Goal: Task Accomplishment & Management: Use online tool/utility

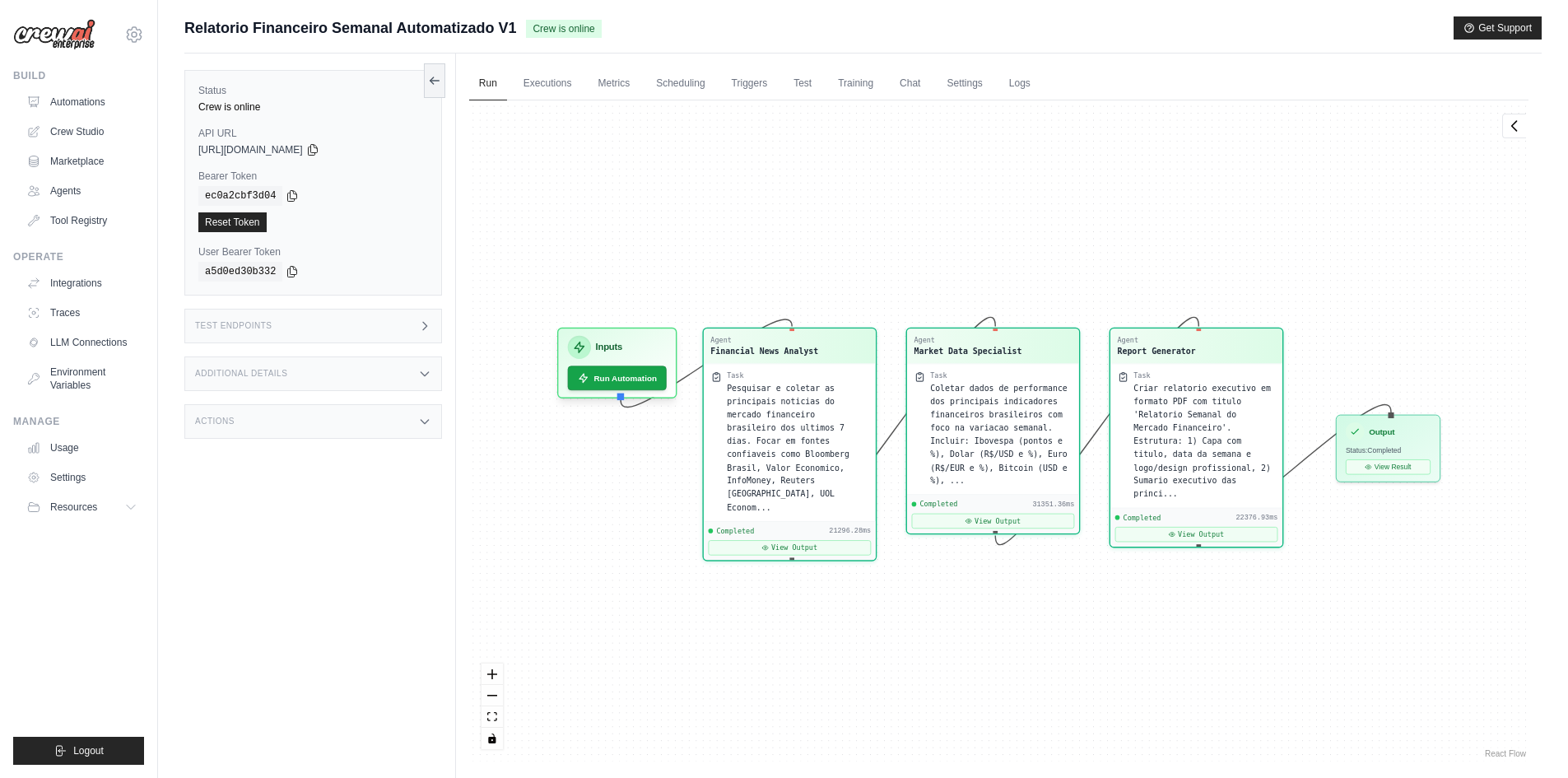
scroll to position [11793, 0]
click at [80, 129] on link "Crew Studio" at bounding box center [84, 132] width 125 height 26
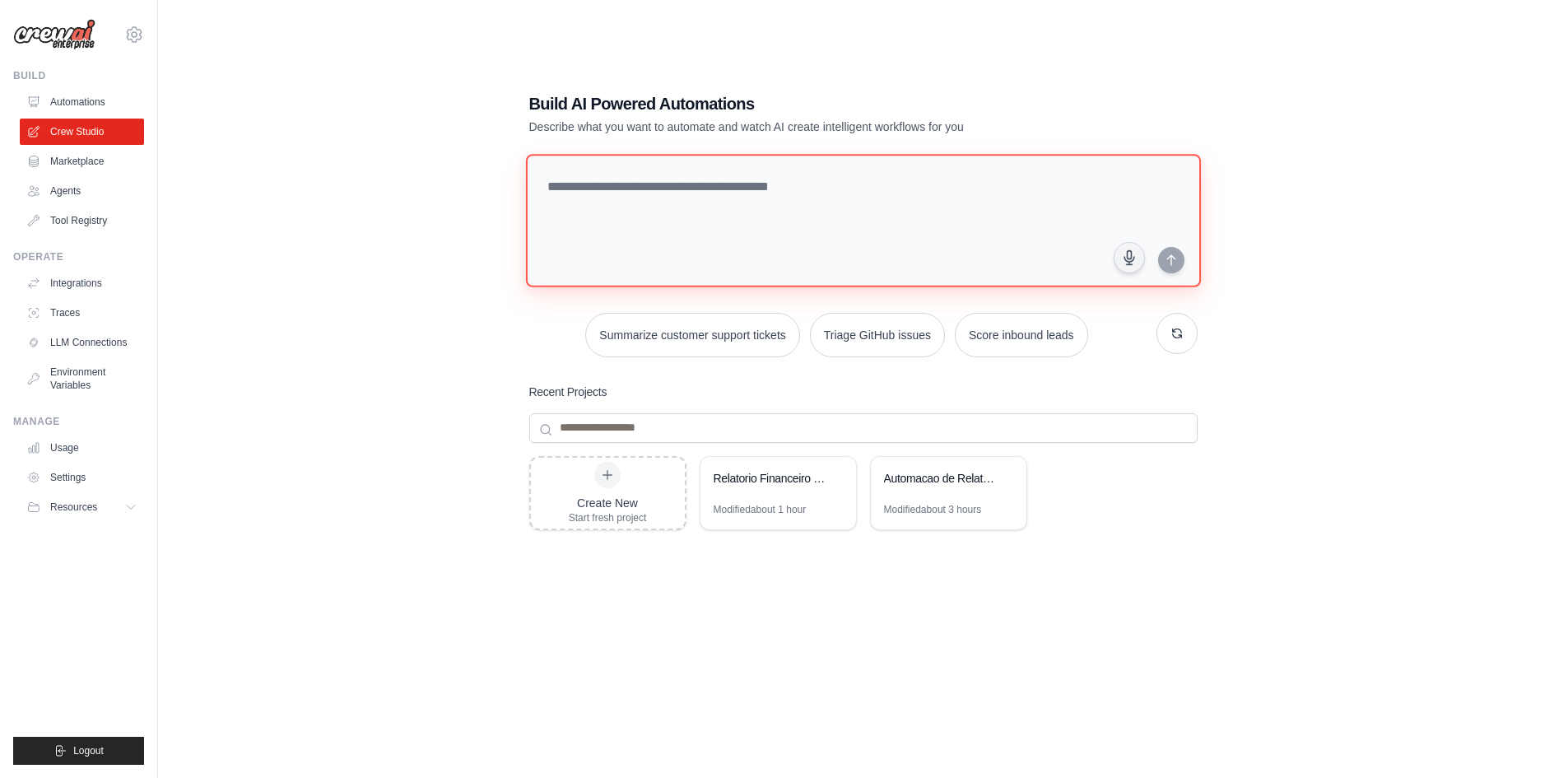
click at [666, 186] on textarea at bounding box center [863, 220] width 675 height 133
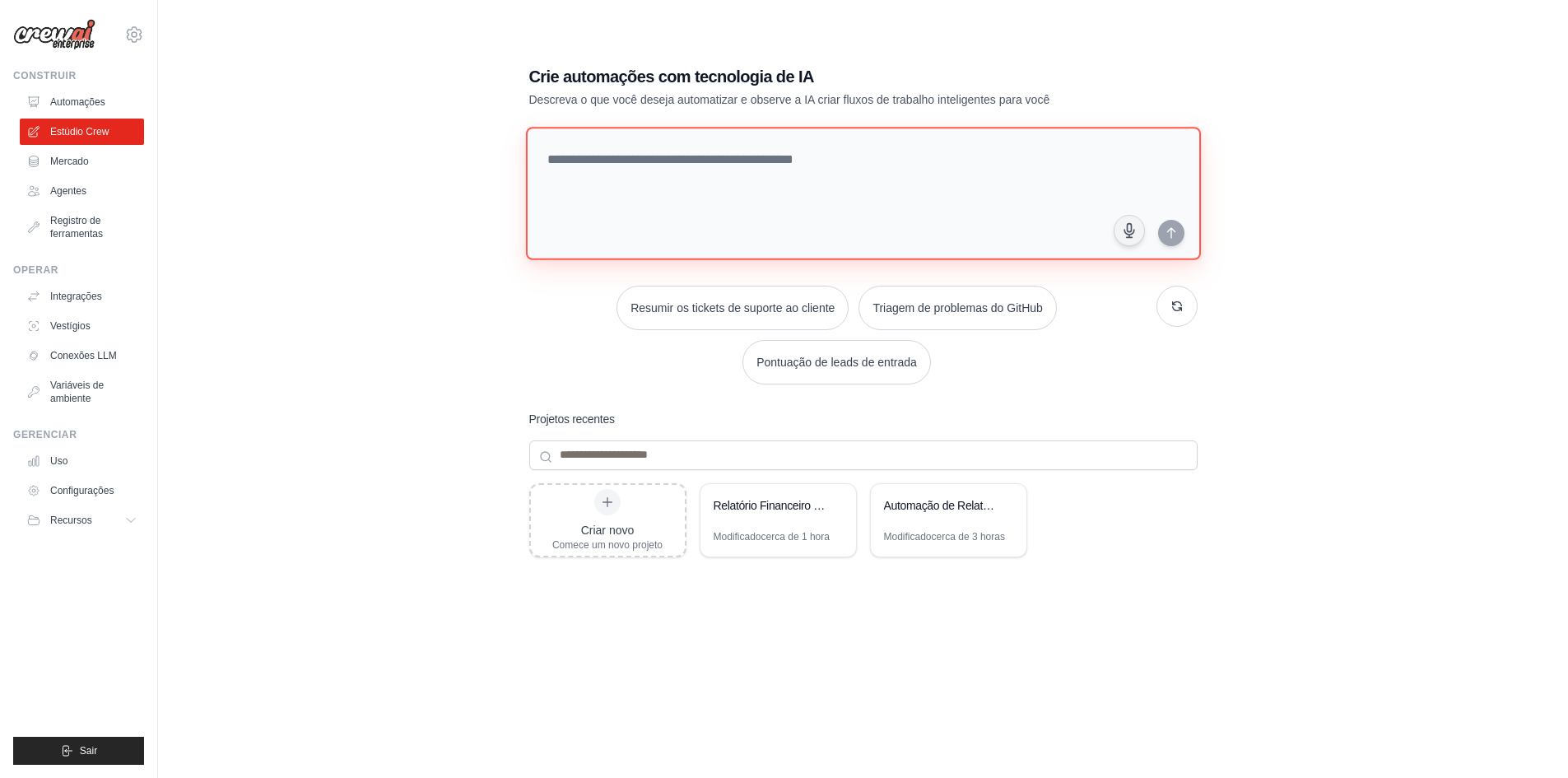
click at [692, 163] on textarea at bounding box center [863, 193] width 675 height 133
click at [776, 505] on font "Relatório Financeiro Semanal Automatizado" at bounding box center [820, 504] width 214 height 13
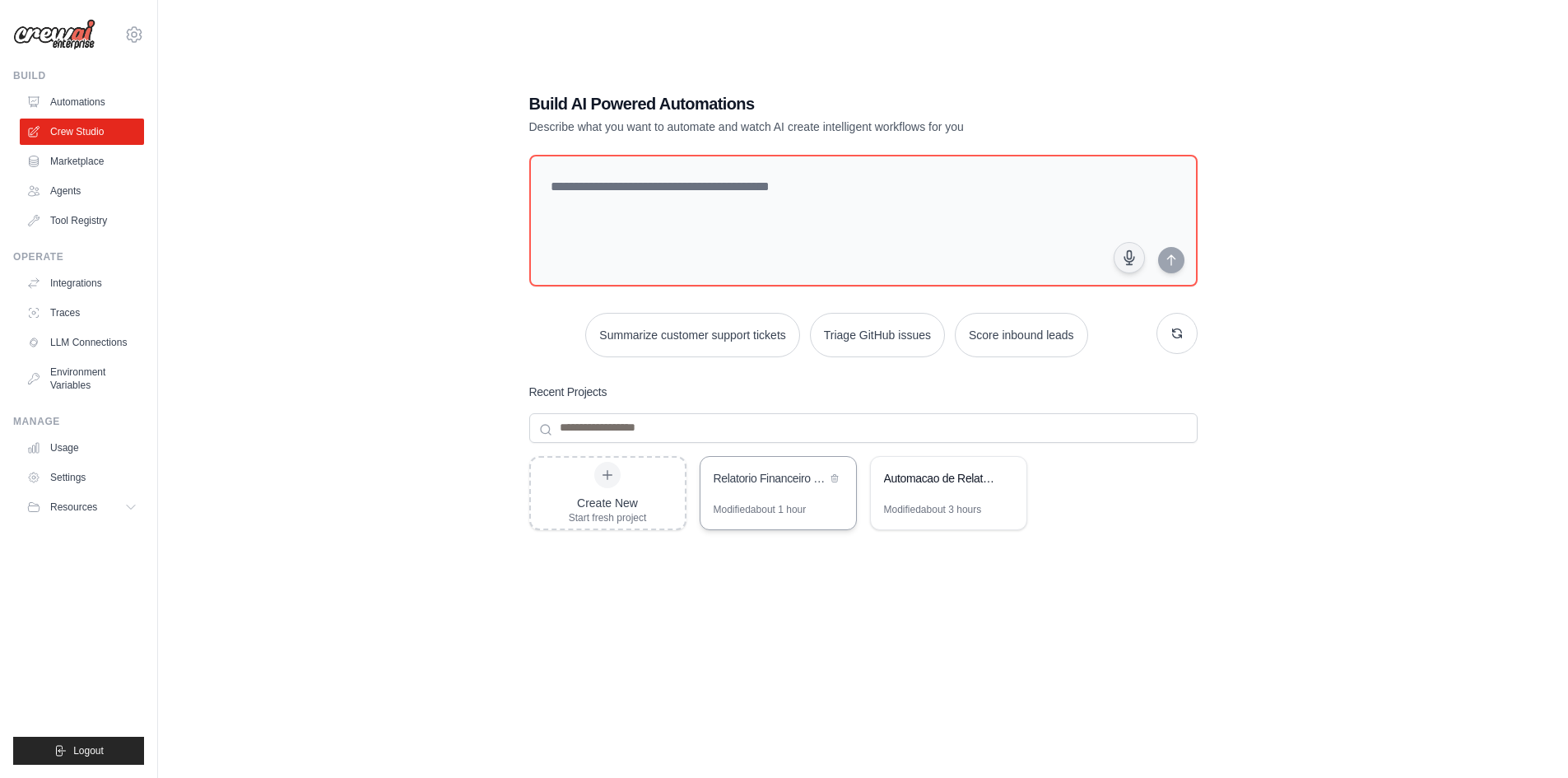
click at [68, 88] on div "Build Automations Crew Studio Marketplace Agents" at bounding box center [78, 151] width 131 height 165
click at [70, 105] on link "Automations" at bounding box center [84, 102] width 125 height 26
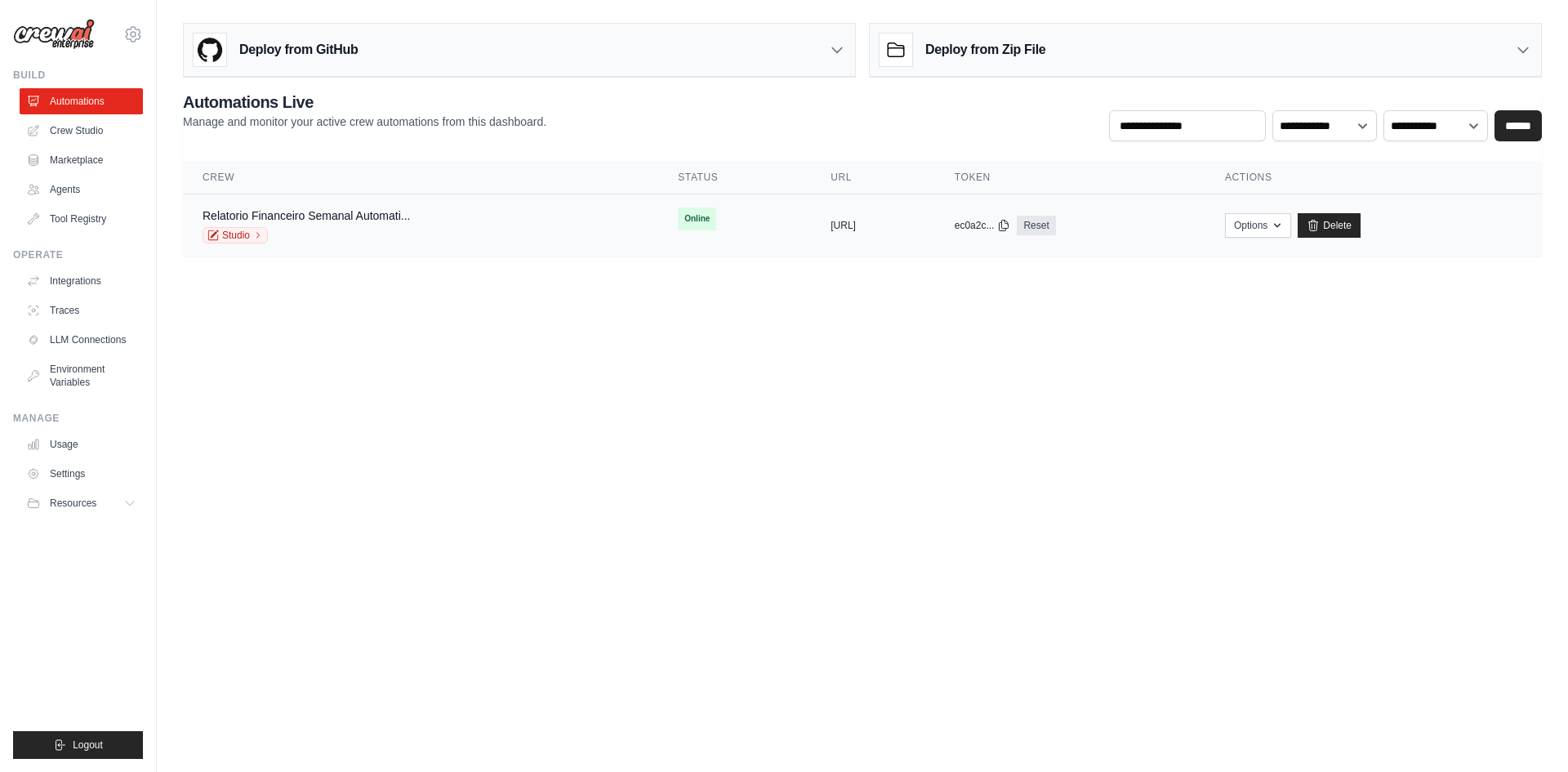
click at [328, 222] on div "Relatorio Financeiro Semanal Automati..." at bounding box center [306, 215] width 207 height 16
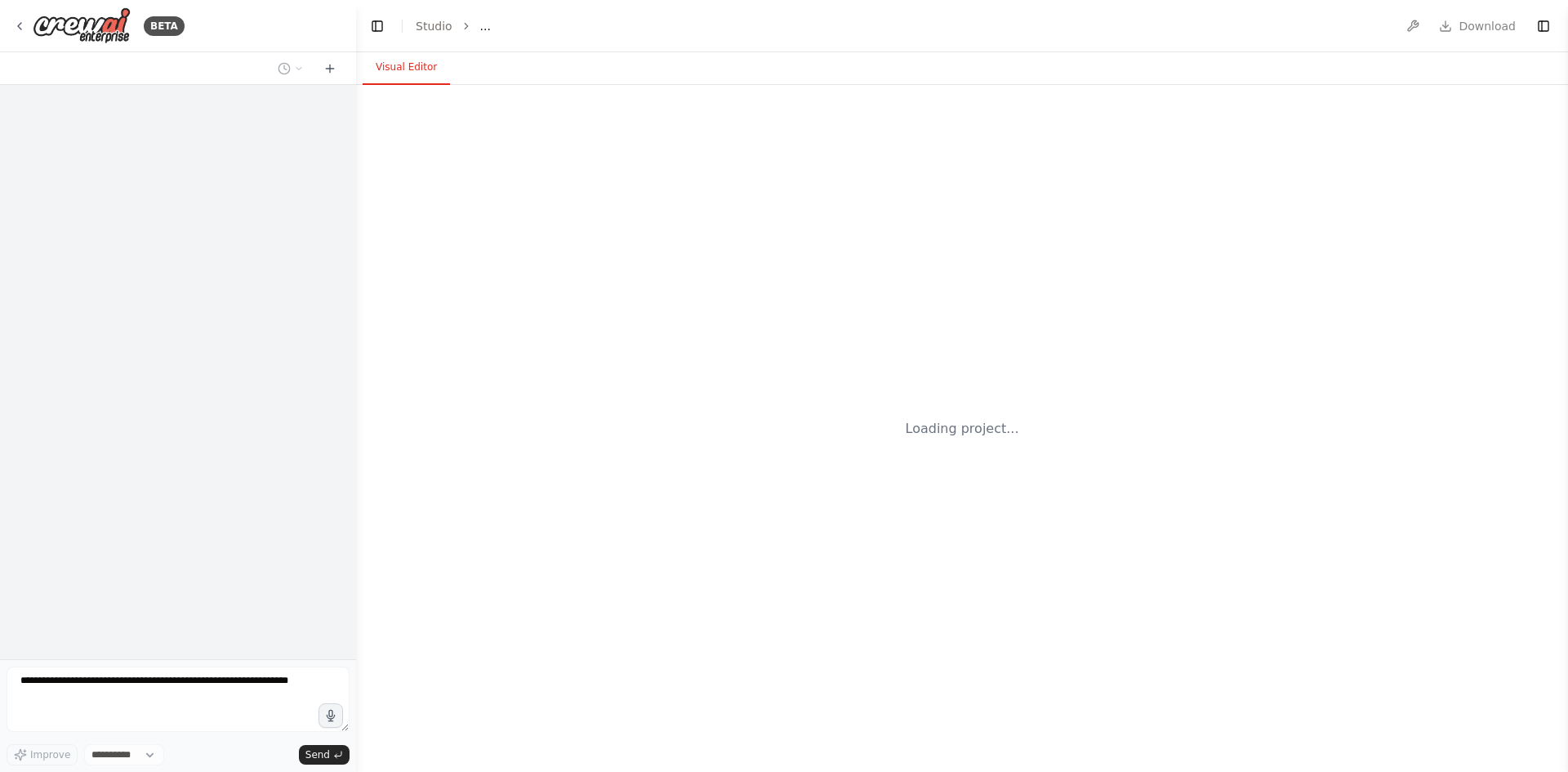
select select "****"
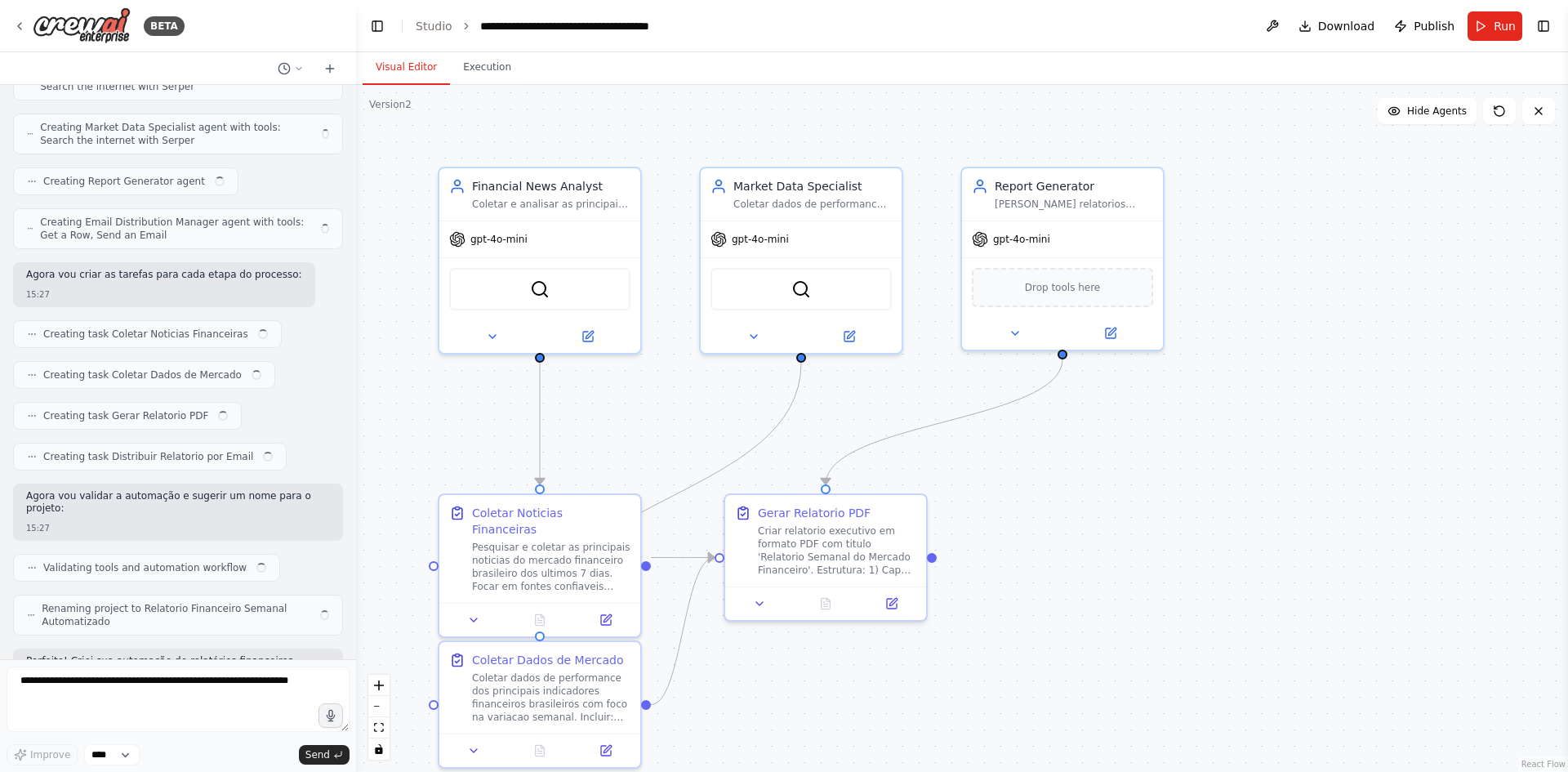
scroll to position [1260, 0]
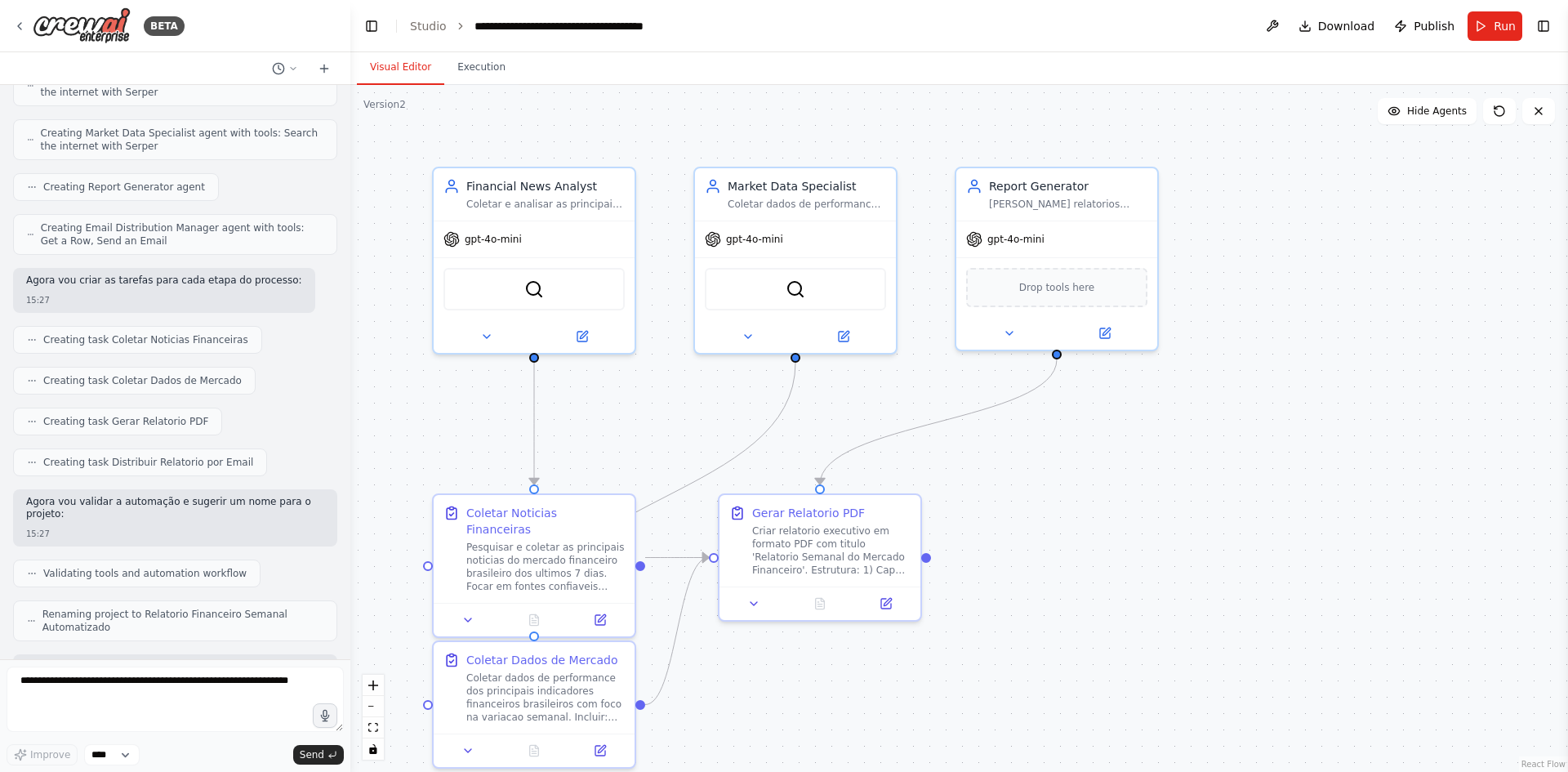
drag, startPoint x: 349, startPoint y: 437, endPoint x: 351, endPoint y: 256, distance: 181.0
click at [351, 256] on div "BETA Você é um agente de inteligência artificial especializado em relatórios fi…" at bounding box center [784, 386] width 1568 height 772
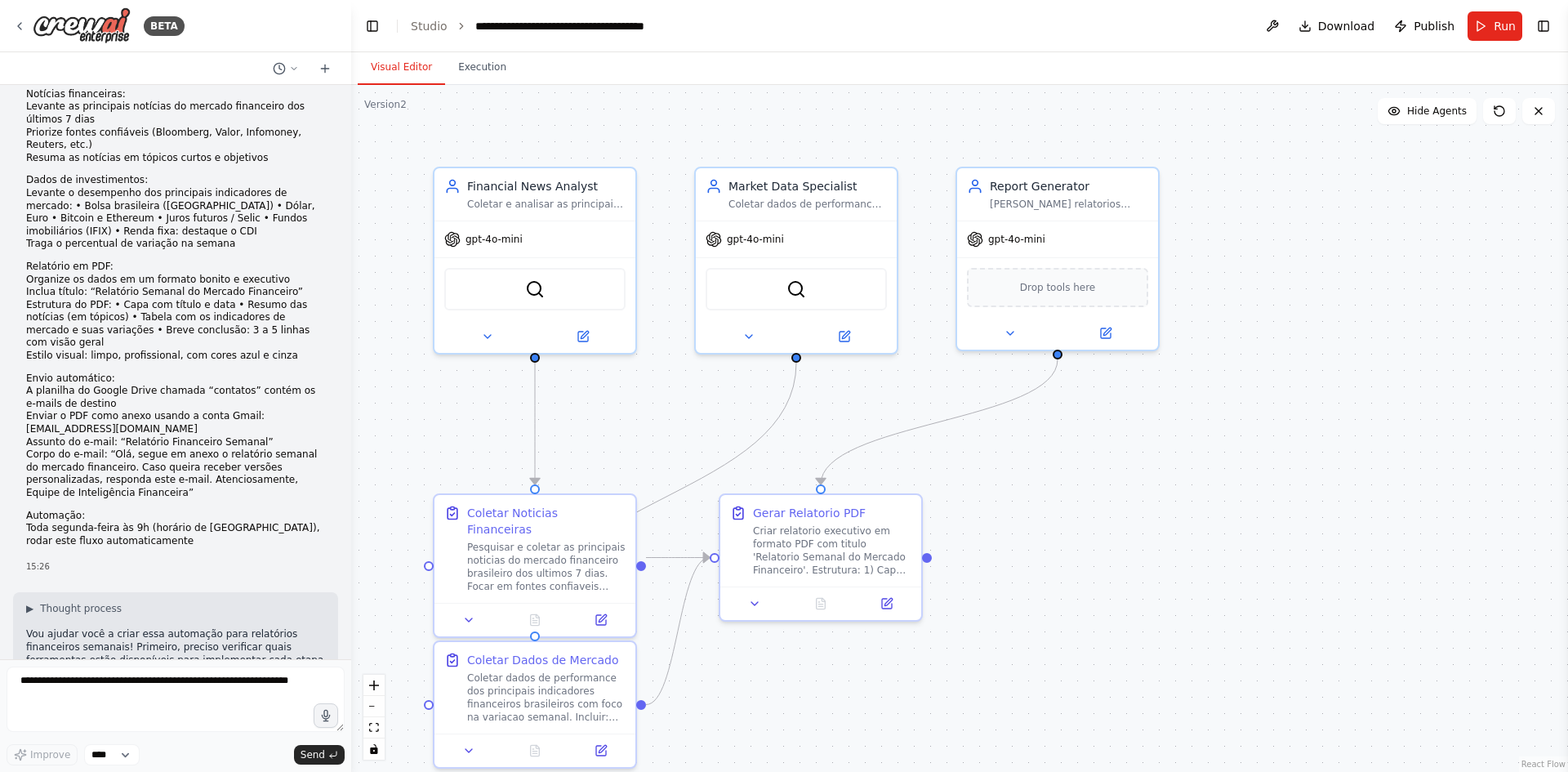
scroll to position [0, 0]
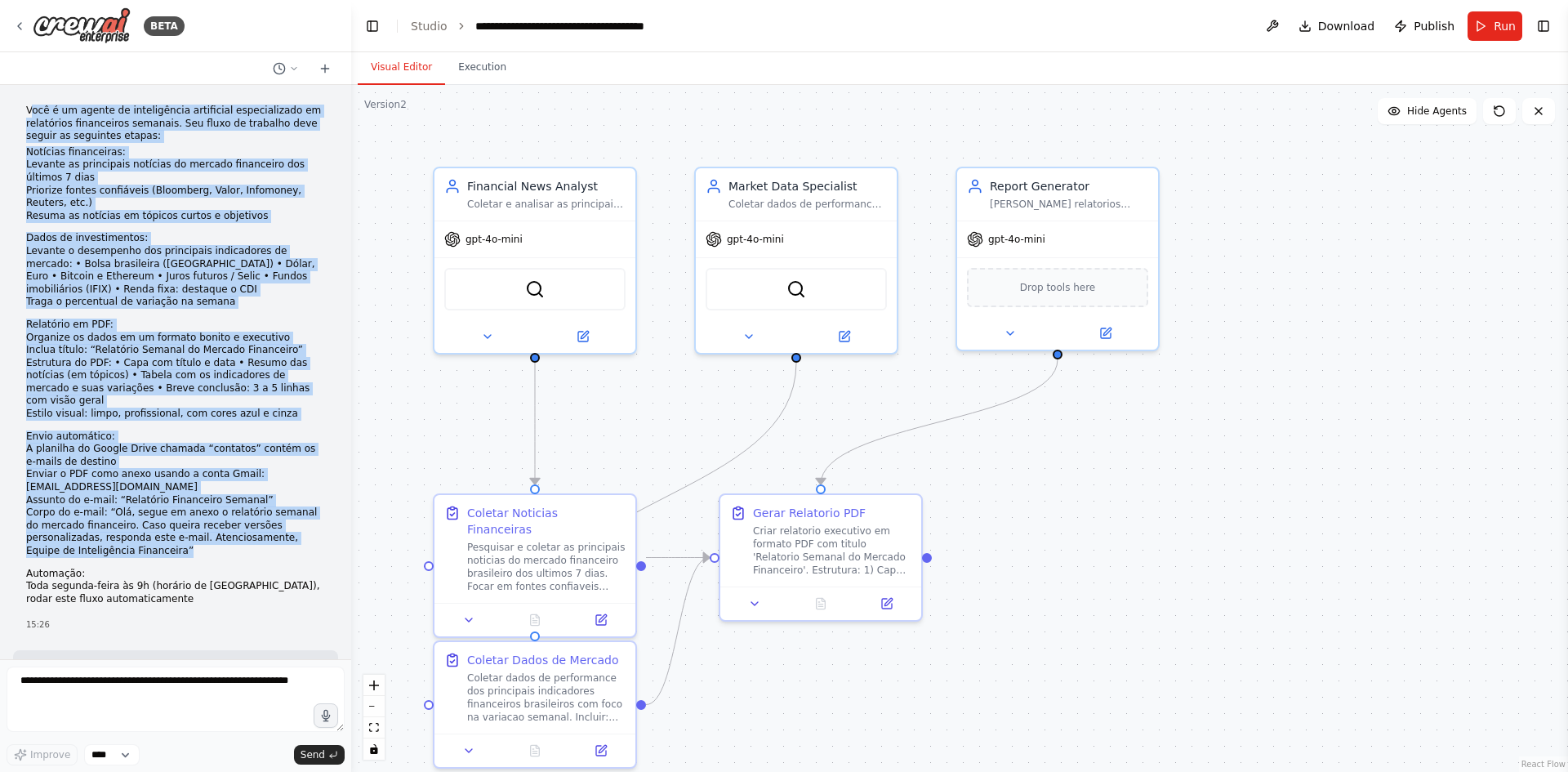
drag, startPoint x: 32, startPoint y: 107, endPoint x: 189, endPoint y: 533, distance: 454.0
click at [189, 533] on div "Você é um agente de inteligência artificial especializado em relatórios finance…" at bounding box center [175, 360] width 299 height 510
click at [189, 533] on li "Corpo do e-mail: “Olá, segue em anexo o relatório semanal do mercado financeiro…" at bounding box center [175, 532] width 299 height 51
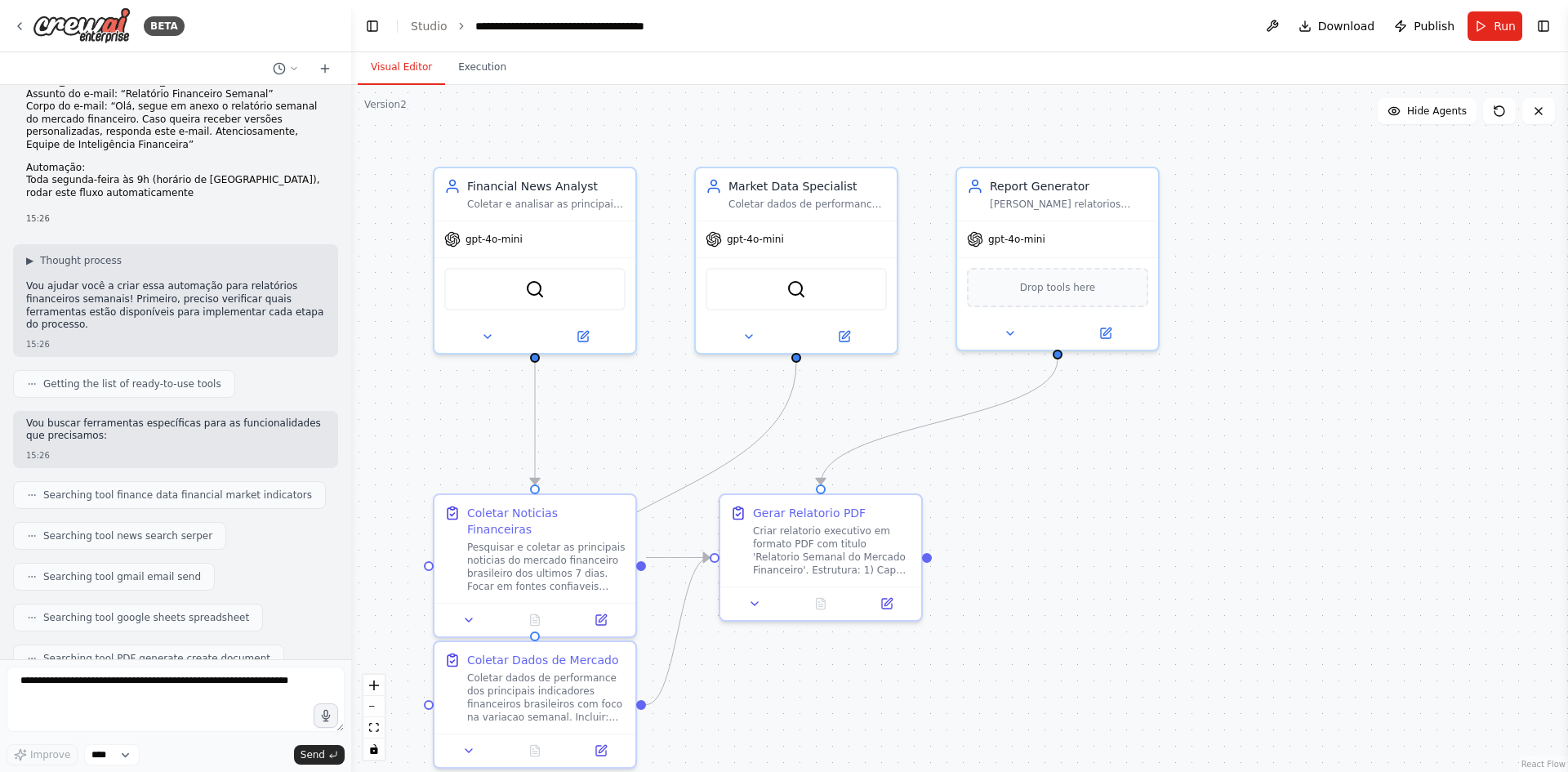
scroll to position [408, 0]
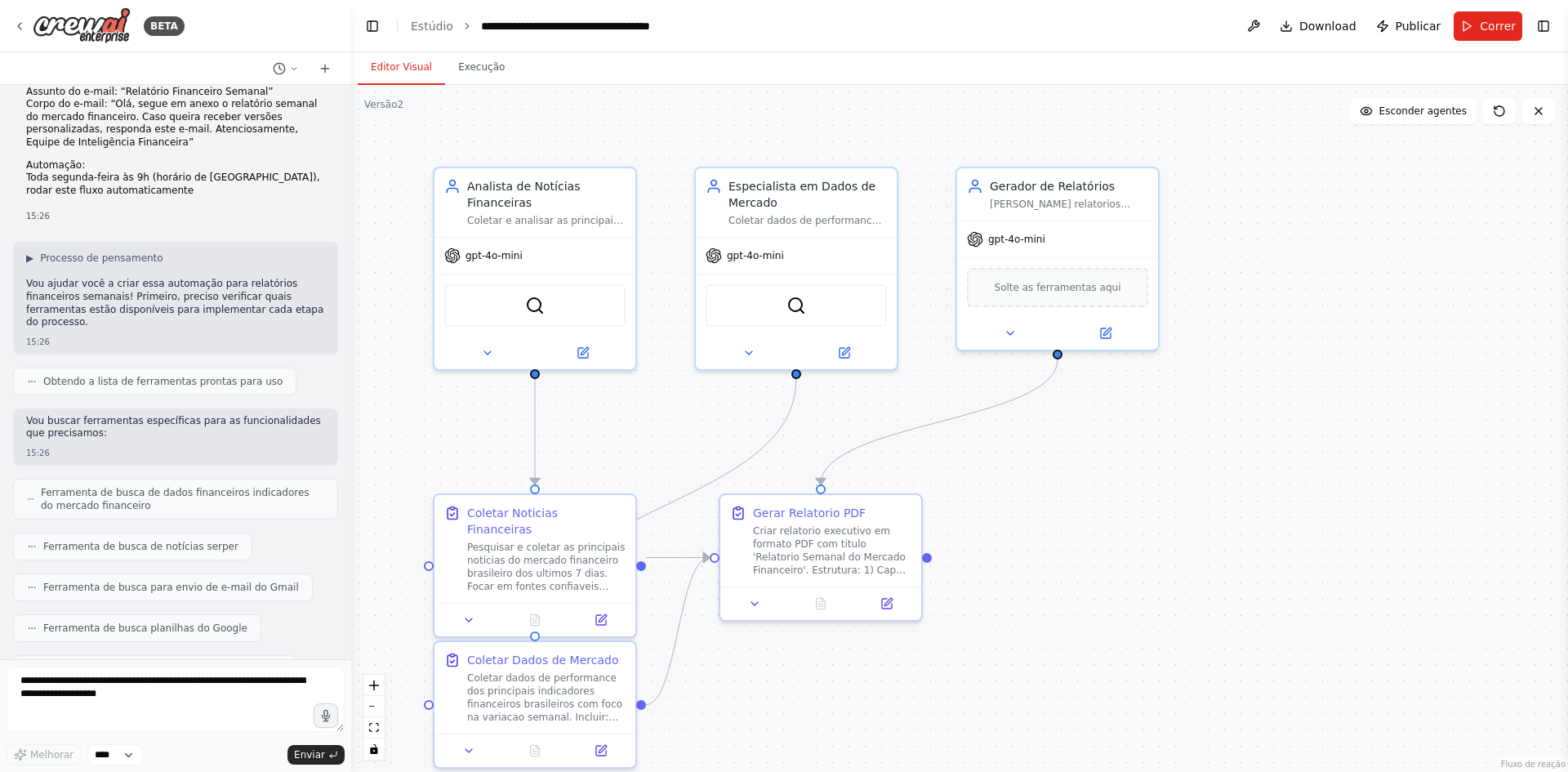
drag, startPoint x: 56, startPoint y: 240, endPoint x: 159, endPoint y: 244, distance: 103.1
click at [159, 252] on div "▶ Processo de pensamento" at bounding box center [175, 258] width 299 height 13
drag, startPoint x: 45, startPoint y: 271, endPoint x: 221, endPoint y: 278, distance: 176.1
click at [221, 278] on font "Vou ajudar você a criar essa automação para relatórios financeiros semanais! Pr…" at bounding box center [175, 303] width 297 height 50
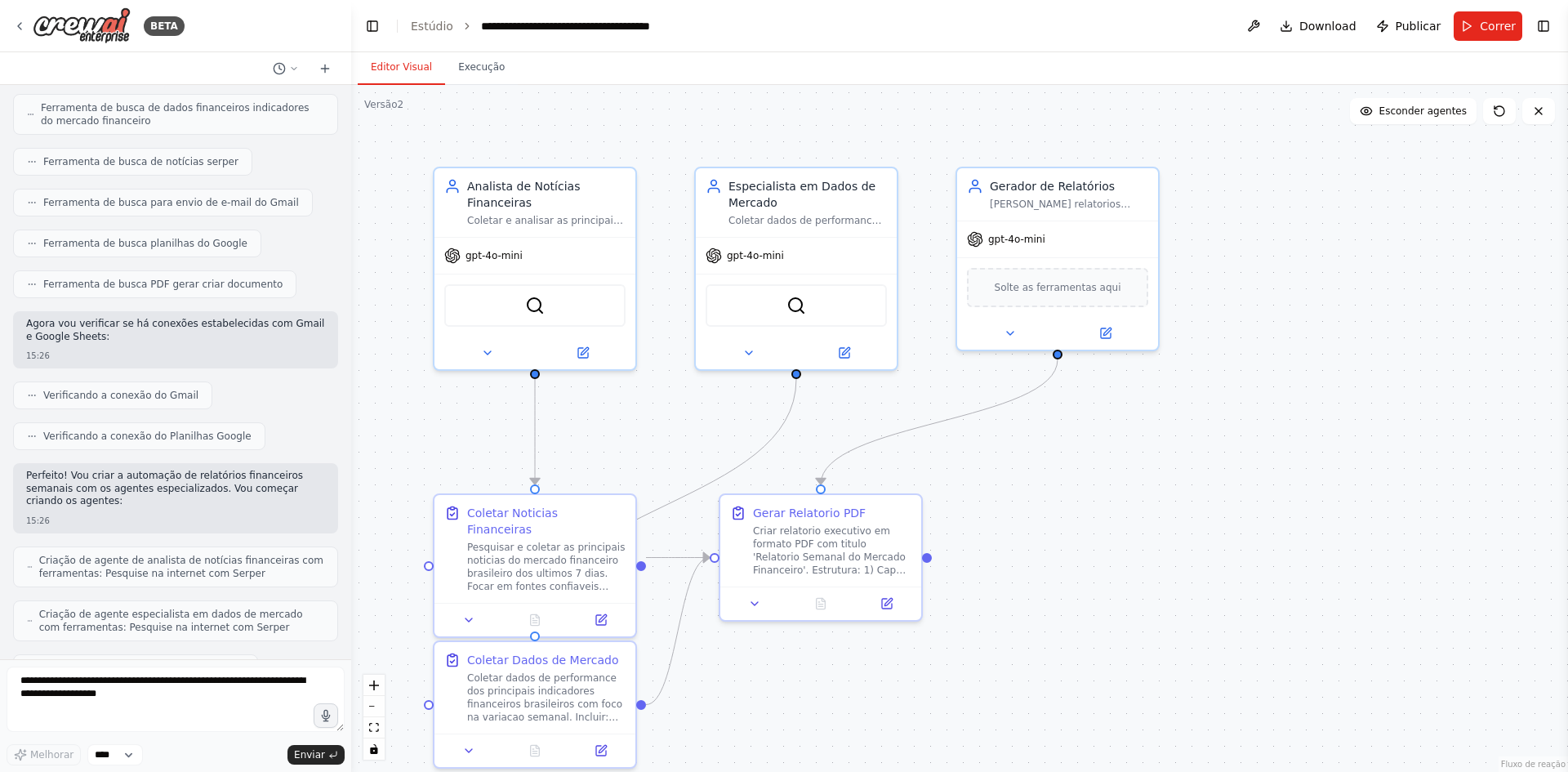
scroll to position [817, 0]
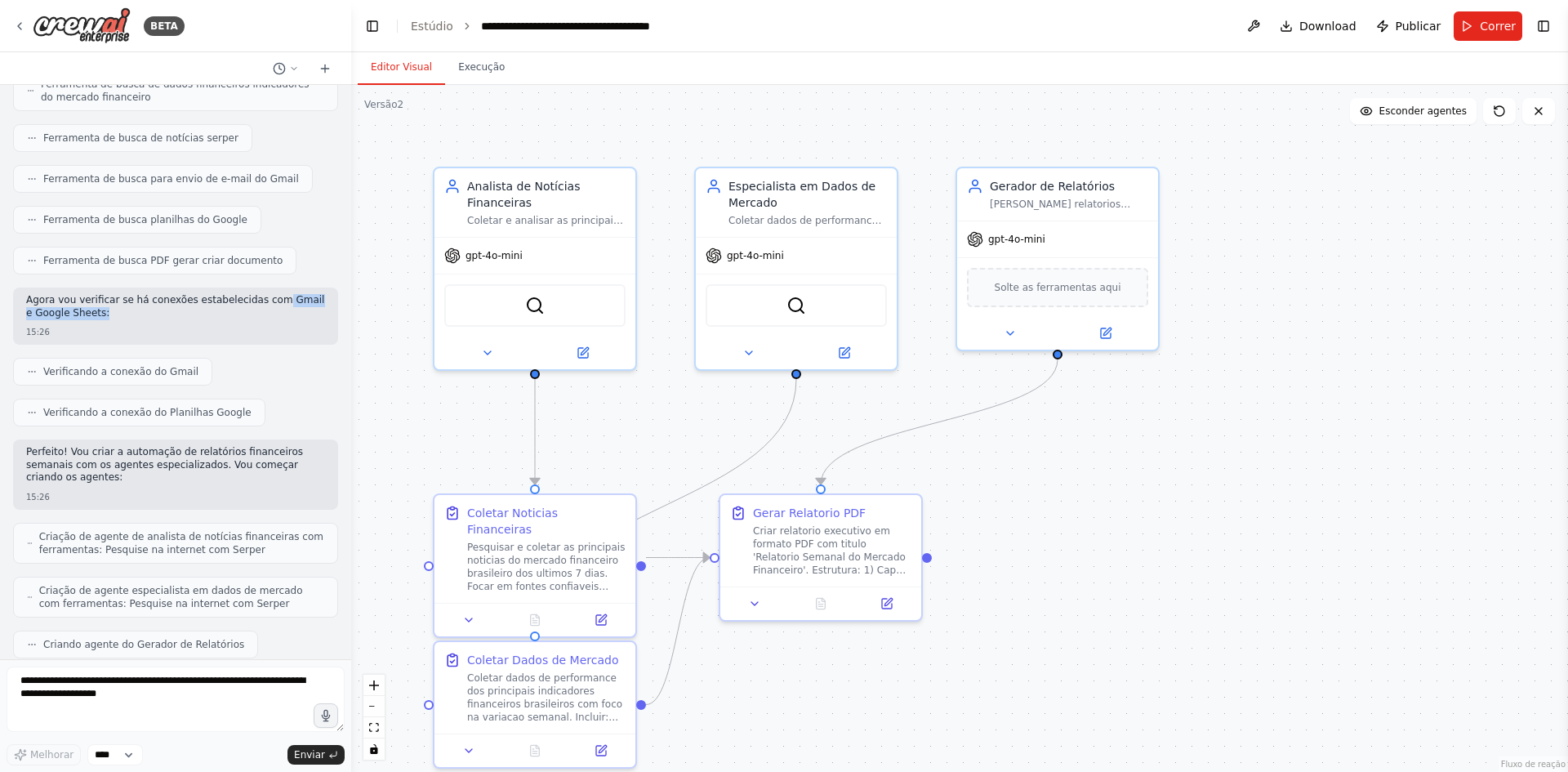
drag, startPoint x: 265, startPoint y: 272, endPoint x: 288, endPoint y: 292, distance: 30.5
click at [288, 294] on p "Agora vou verificar se há conexões estabelecidas com Gmail e Google Sheets:" at bounding box center [175, 306] width 299 height 25
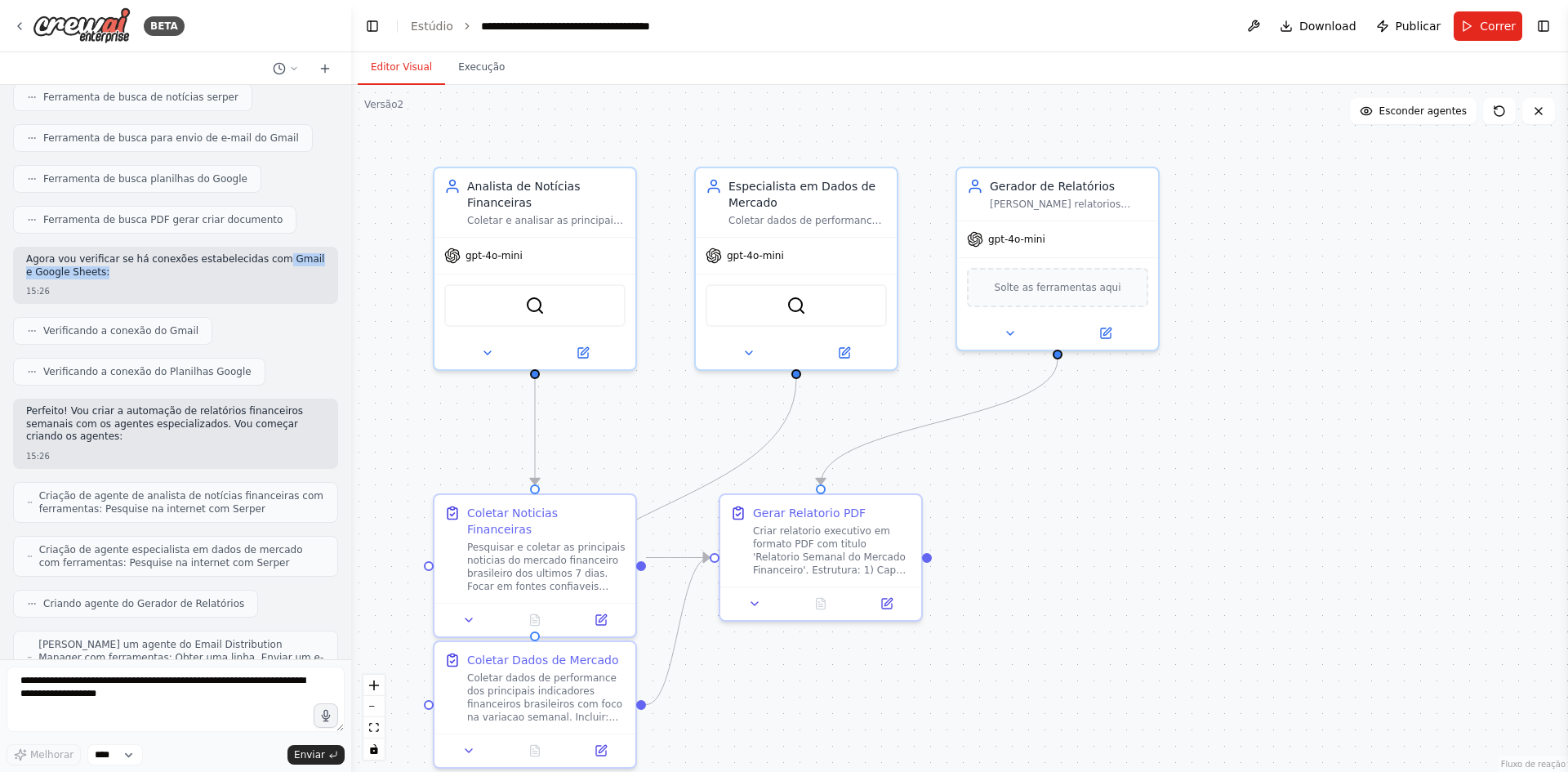
scroll to position [898, 0]
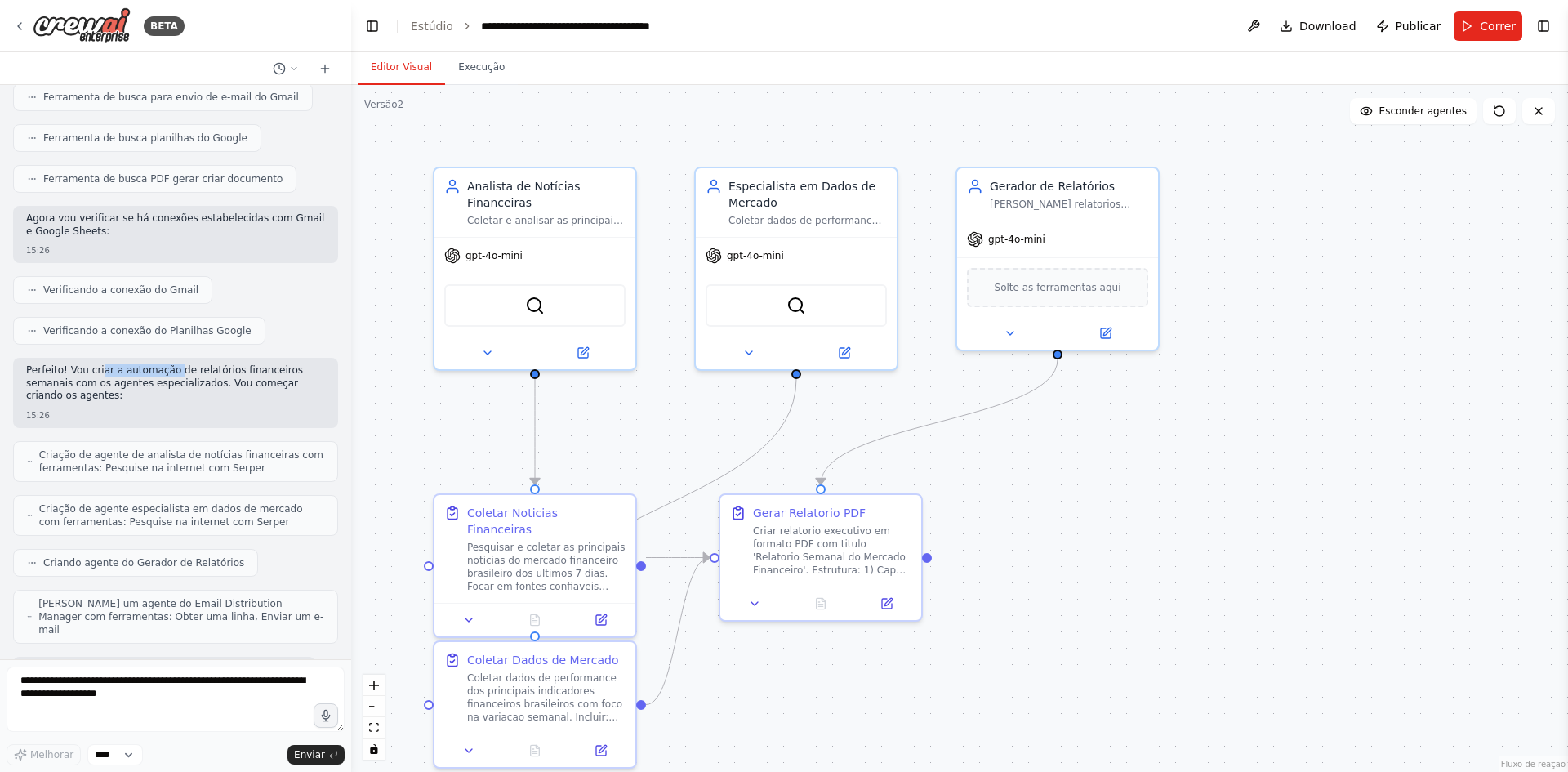
drag, startPoint x: 101, startPoint y: 346, endPoint x: 163, endPoint y: 344, distance: 62.0
click at [163, 364] on font "Perfeito! Vou criar a automação de relatórios financeiros semanais com os agent…" at bounding box center [164, 382] width 277 height 37
drag, startPoint x: 190, startPoint y: 350, endPoint x: 286, endPoint y: 346, distance: 96.1
click at [286, 364] on font "Perfeito! Vou criar a automação de relatórios financeiros semanais com os agent…" at bounding box center [164, 382] width 277 height 37
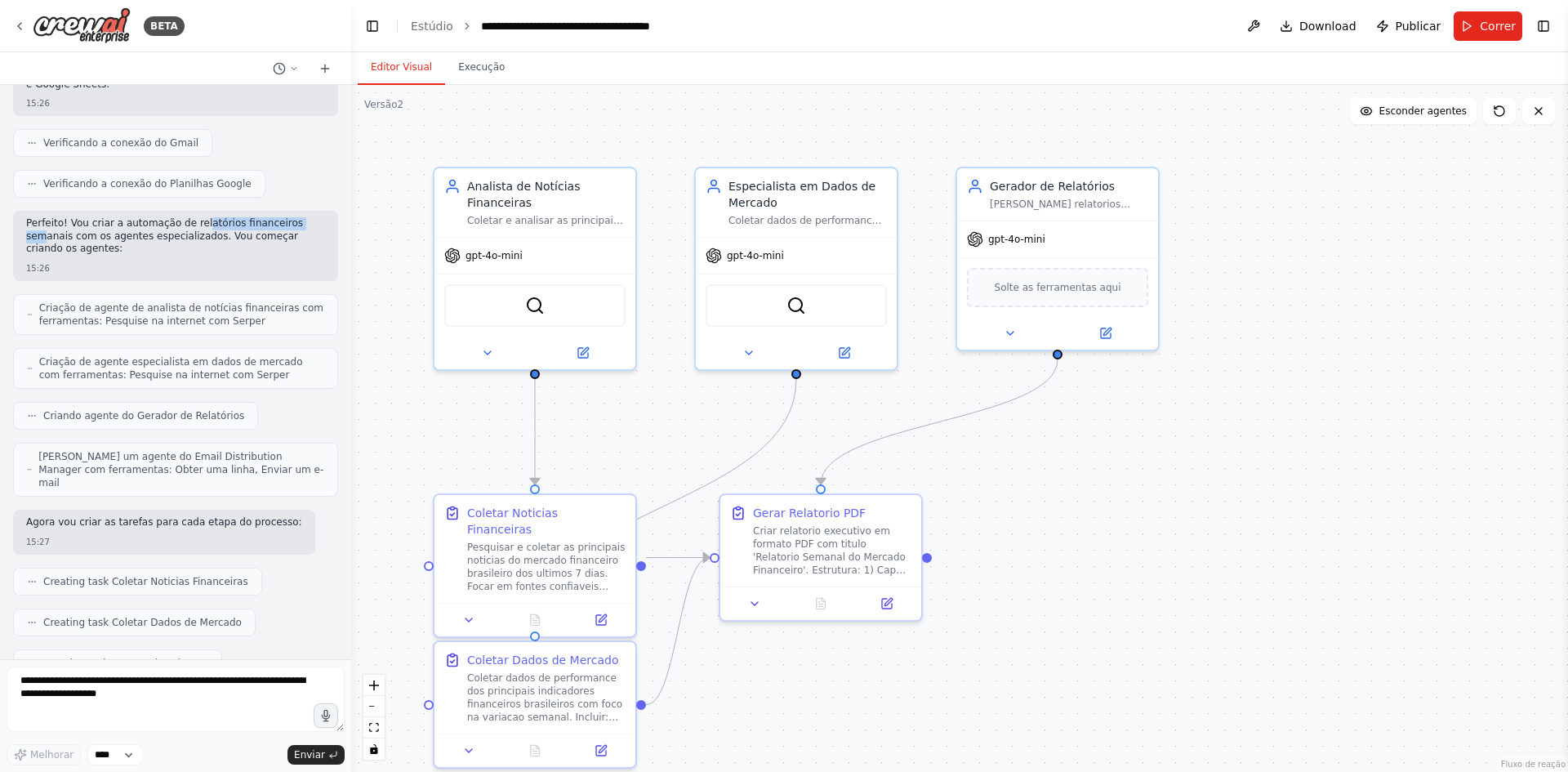
scroll to position [1143, 0]
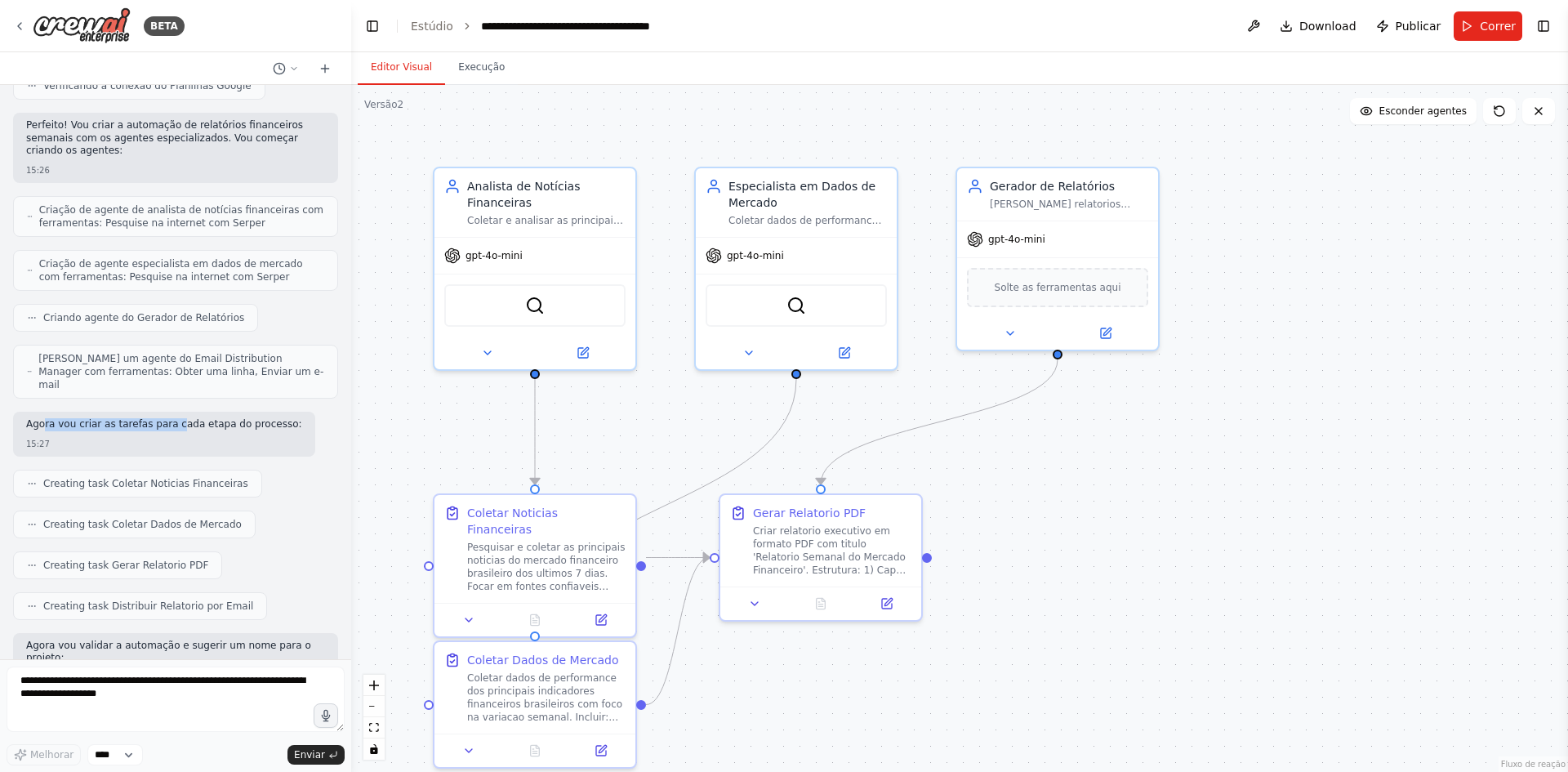
drag, startPoint x: 42, startPoint y: 367, endPoint x: 164, endPoint y: 377, distance: 122.4
click at [164, 418] on font "Agora vou criar as tarefas para cada etapa do processo:" at bounding box center [163, 424] width 276 height 11
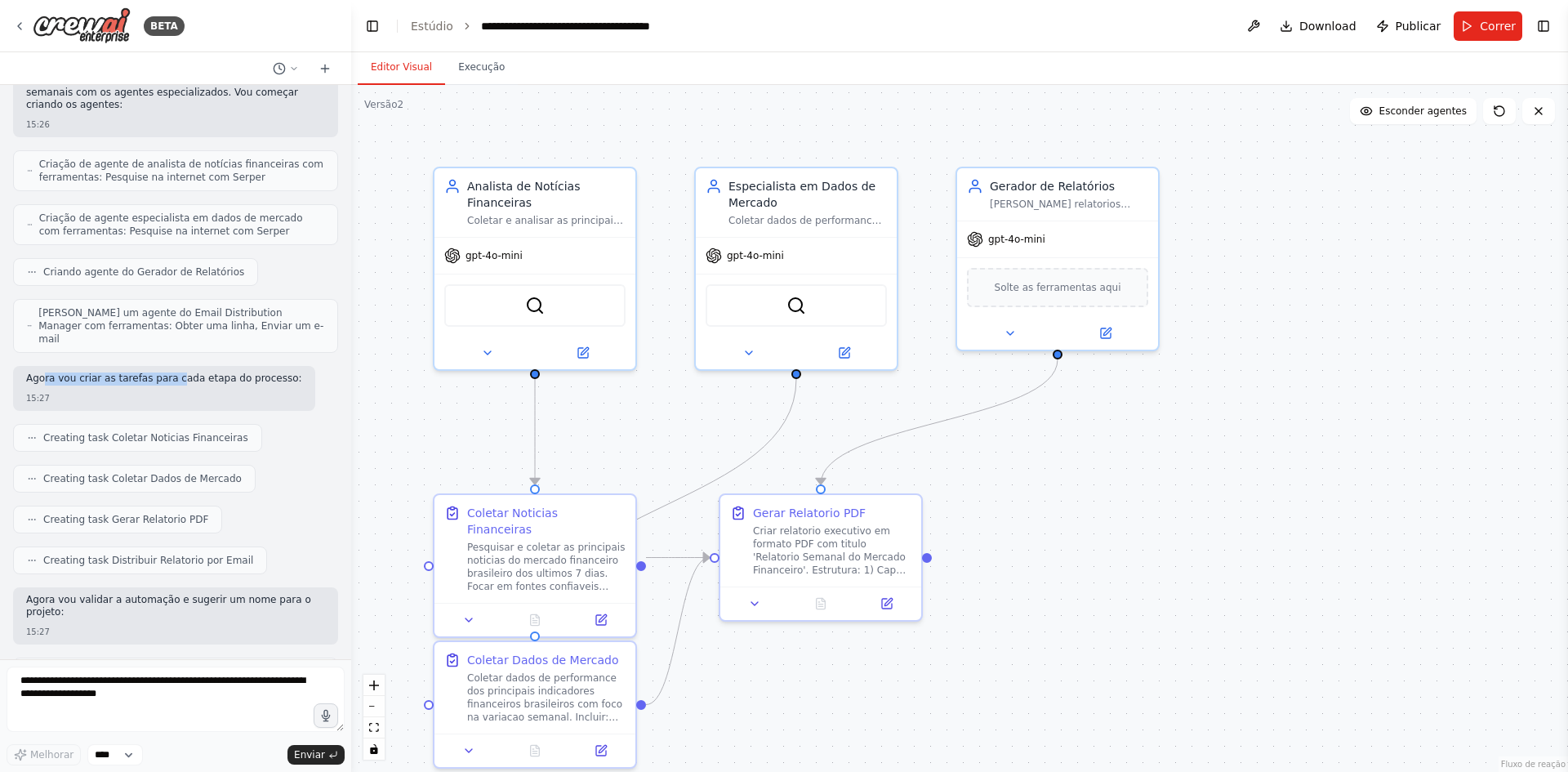
scroll to position [1306, 0]
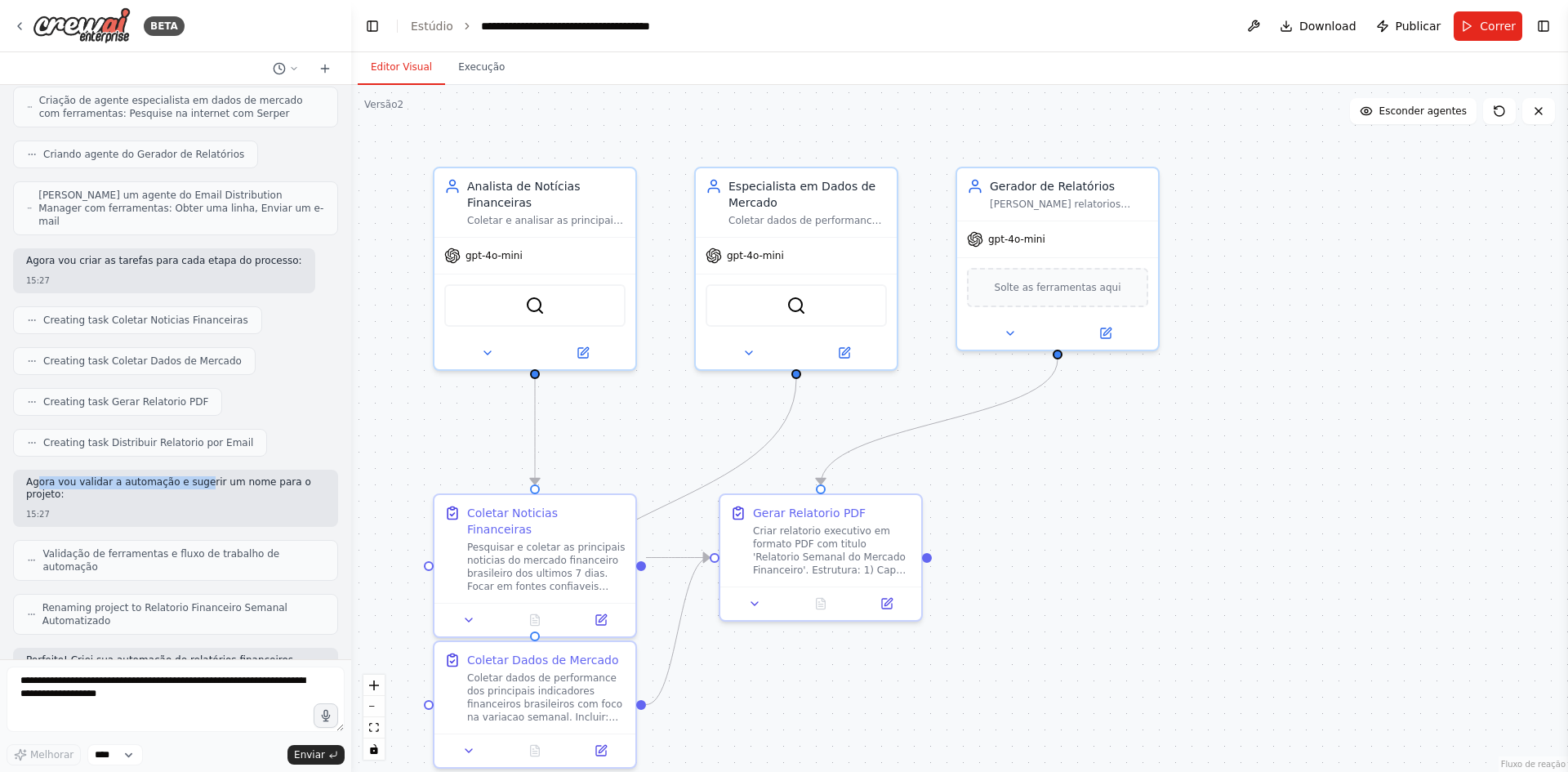
drag, startPoint x: 39, startPoint y: 434, endPoint x: 224, endPoint y: 435, distance: 185.0
click at [201, 476] on font "Agora vou validar a automação e sugerir um nome para o projeto:" at bounding box center [169, 488] width 285 height 24
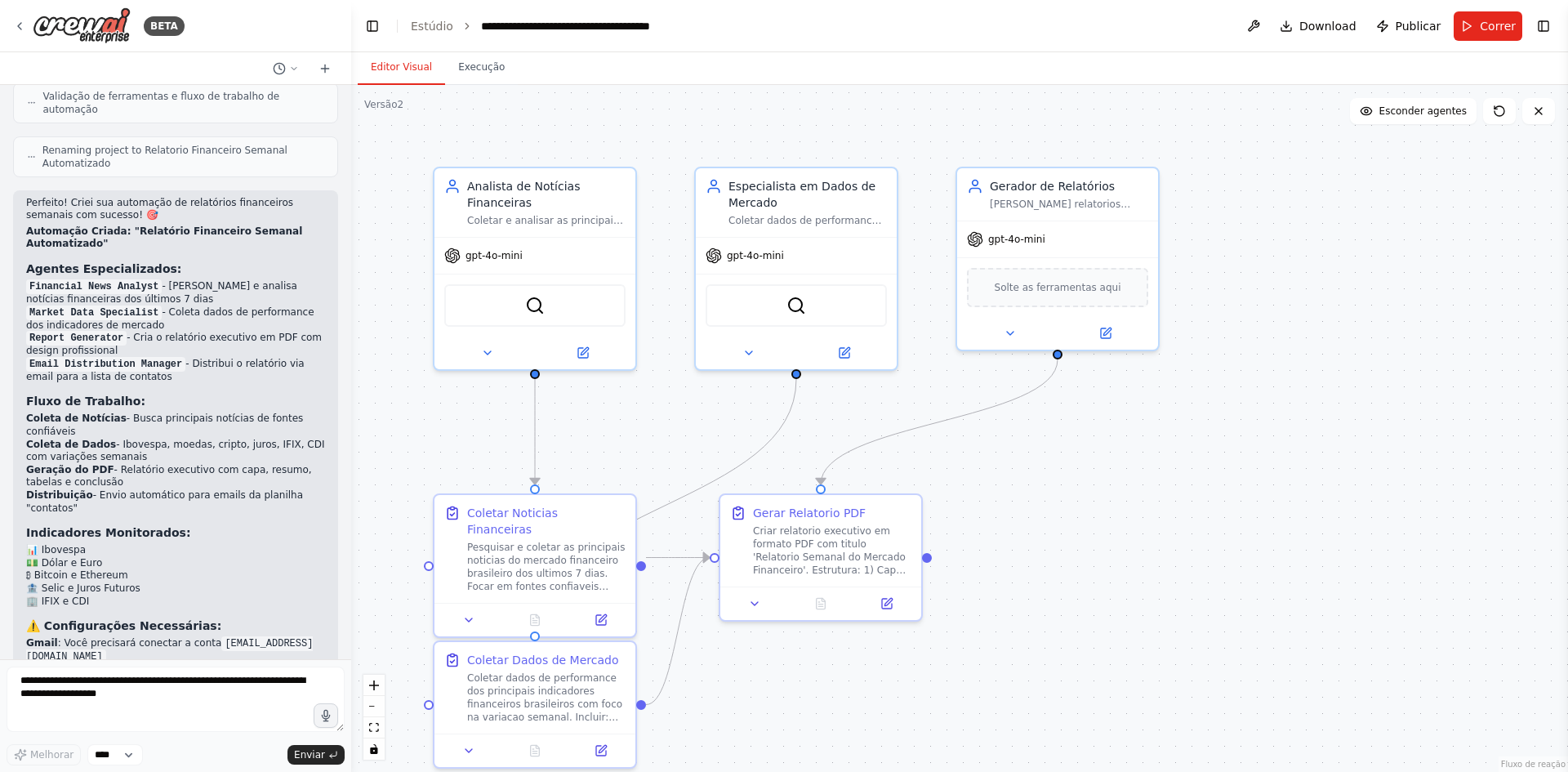
scroll to position [1776, 0]
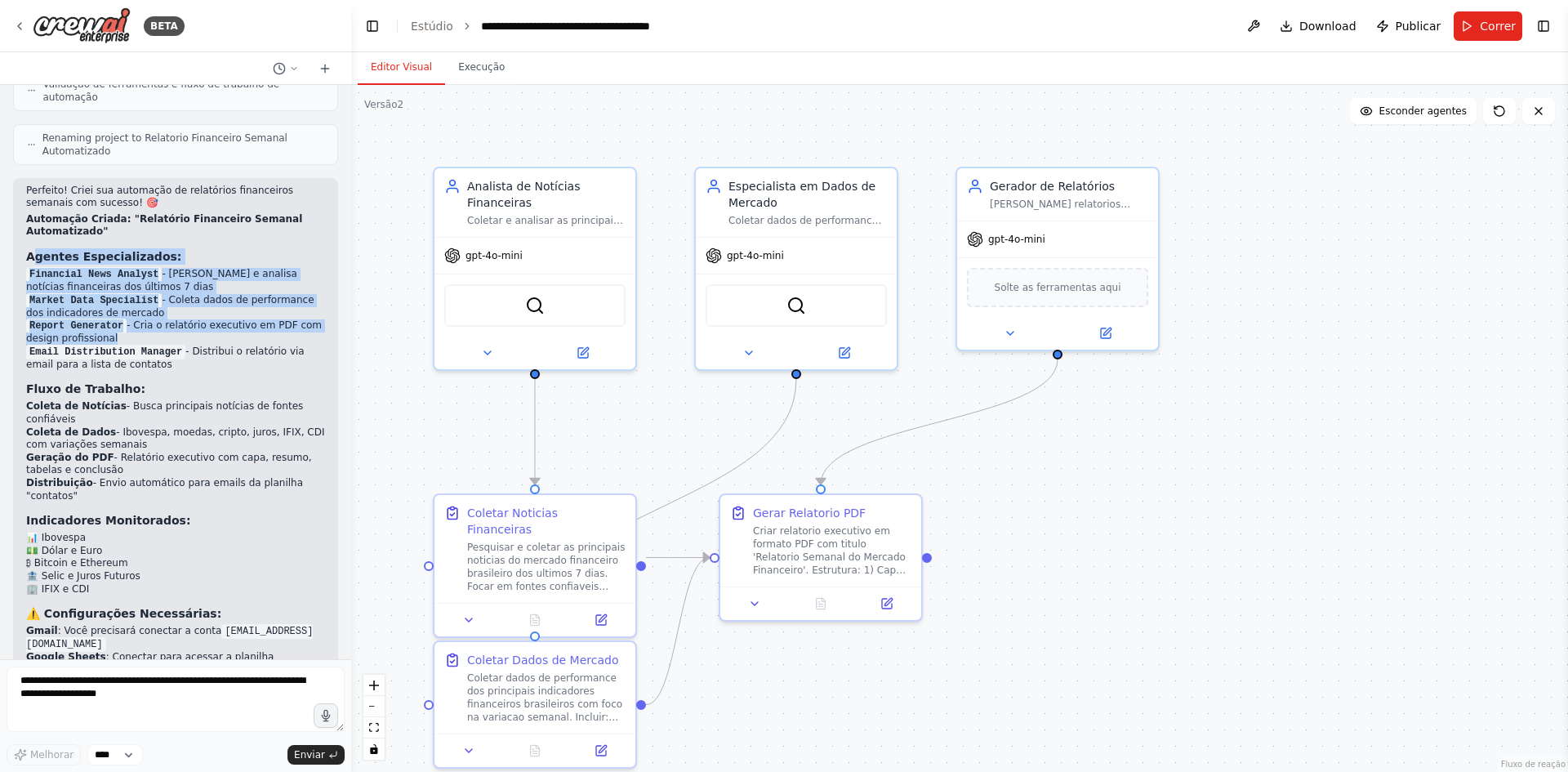
drag, startPoint x: 34, startPoint y: 181, endPoint x: 189, endPoint y: 266, distance: 176.8
click at [189, 266] on div "Perfeito! Criei sua automação de relatórios financeiros semanais com sucesso! 🎯…" at bounding box center [175, 456] width 299 height 543
click at [252, 319] on font "- Cria o relatório executivo em PDF com design profissional" at bounding box center [174, 331] width 296 height 24
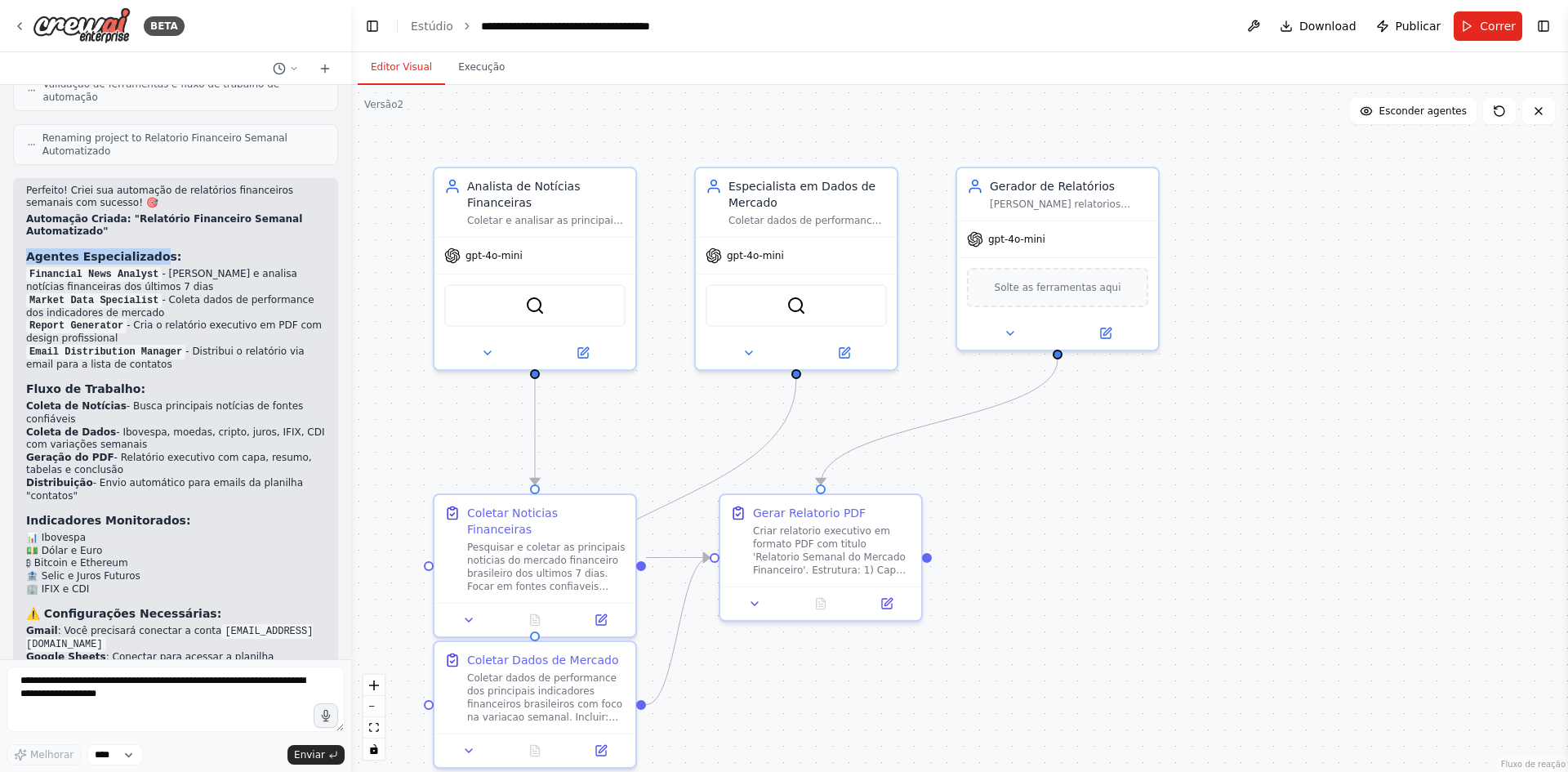
drag, startPoint x: 26, startPoint y: 178, endPoint x: 152, endPoint y: 178, distance: 126.0
click at [152, 250] on font "Agentes Especializados:" at bounding box center [103, 256] width 155 height 13
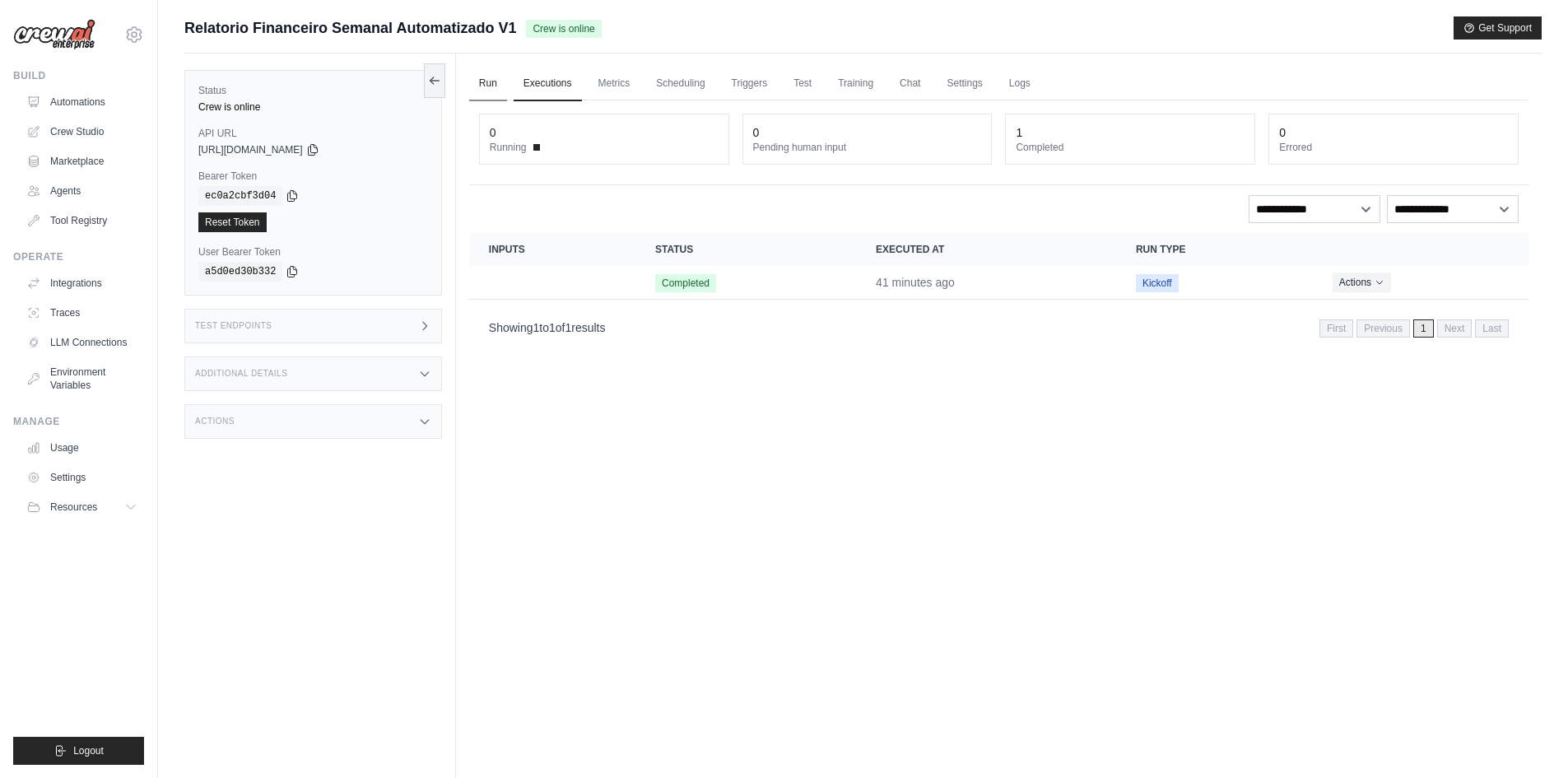
click at [499, 87] on link "Run" at bounding box center [487, 85] width 37 height 35
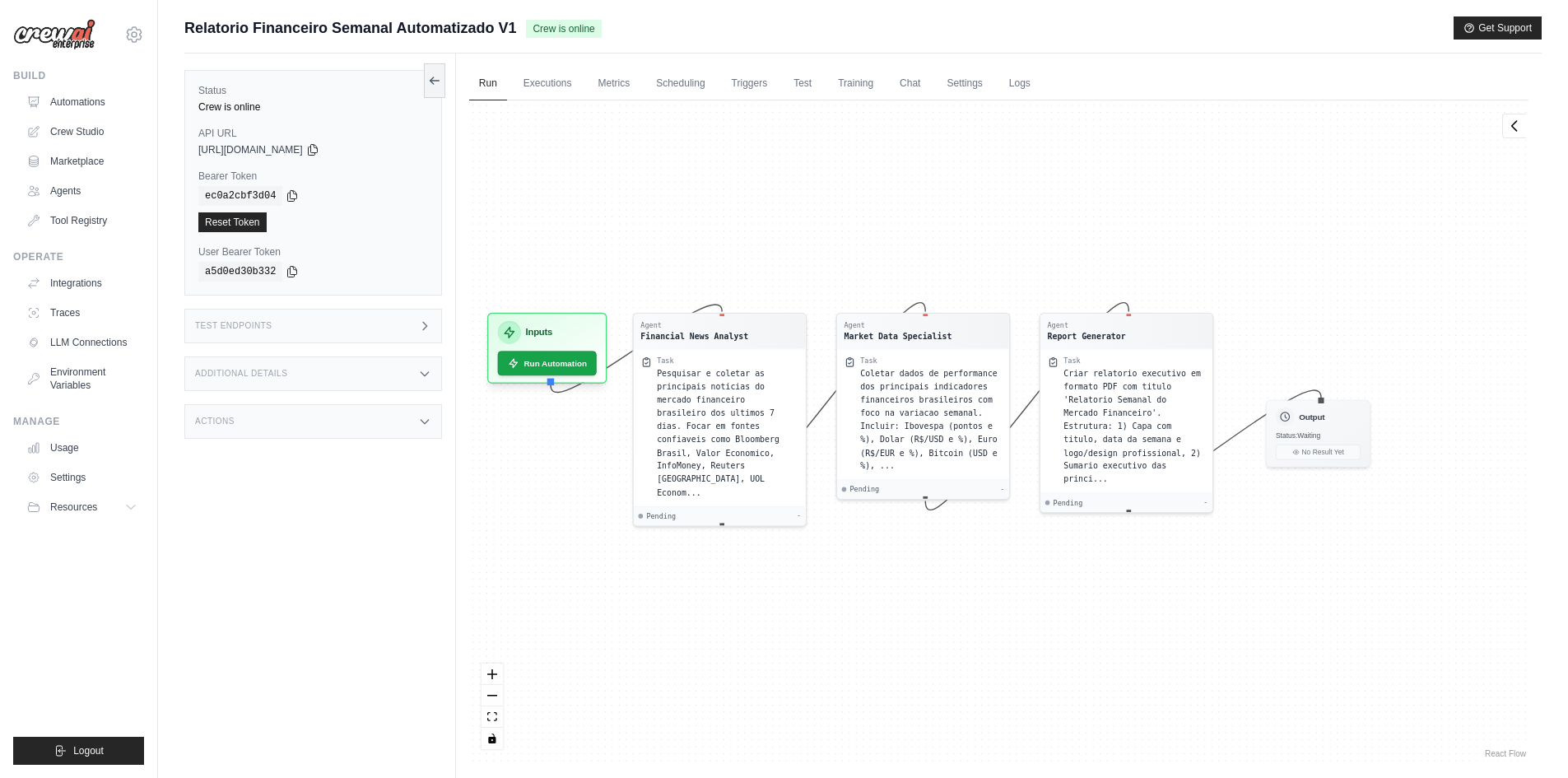
drag, startPoint x: 862, startPoint y: 251, endPoint x: 792, endPoint y: 227, distance: 74.0
click at [792, 227] on div "Agent Financial News Analyst Task Pesquisar e coletar as principais noticias do…" at bounding box center [999, 430] width 1060 height 660
click at [555, 357] on button "Run Automation" at bounding box center [546, 358] width 104 height 25
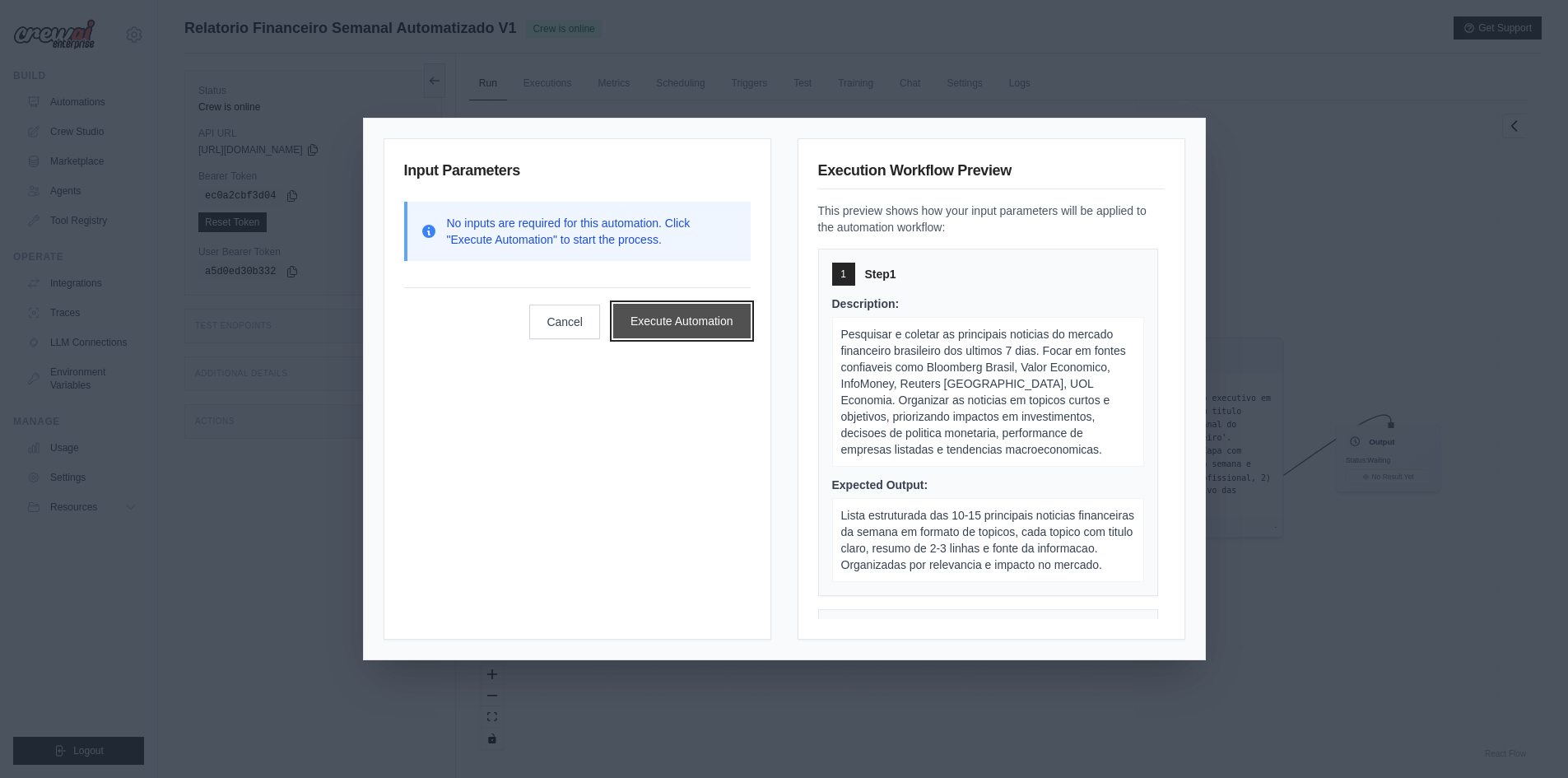
click at [689, 316] on button "Execute Automation" at bounding box center [682, 321] width 138 height 35
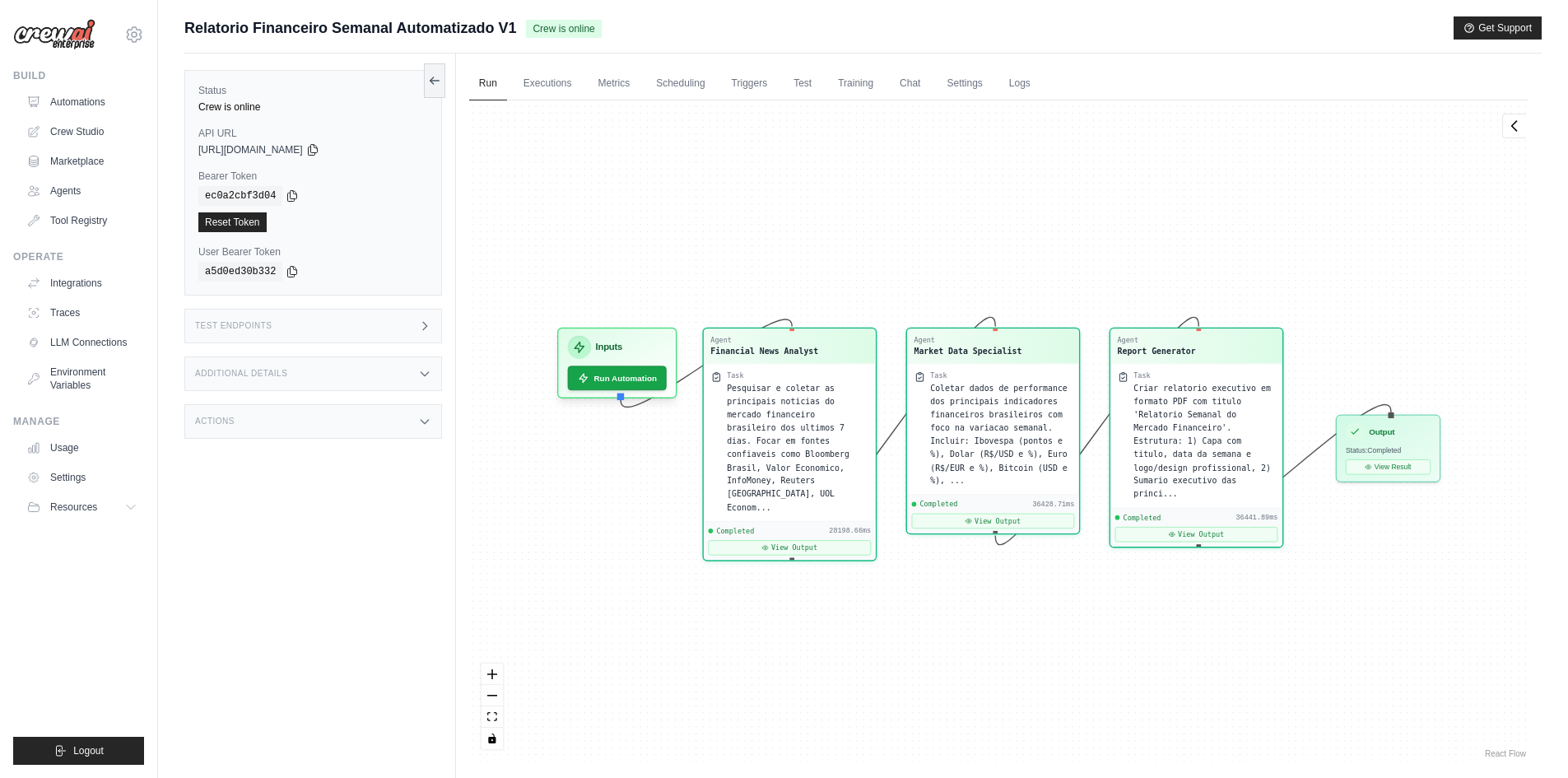
scroll to position [10216, 0]
click at [1377, 431] on h3 "Output" at bounding box center [1381, 428] width 25 height 11
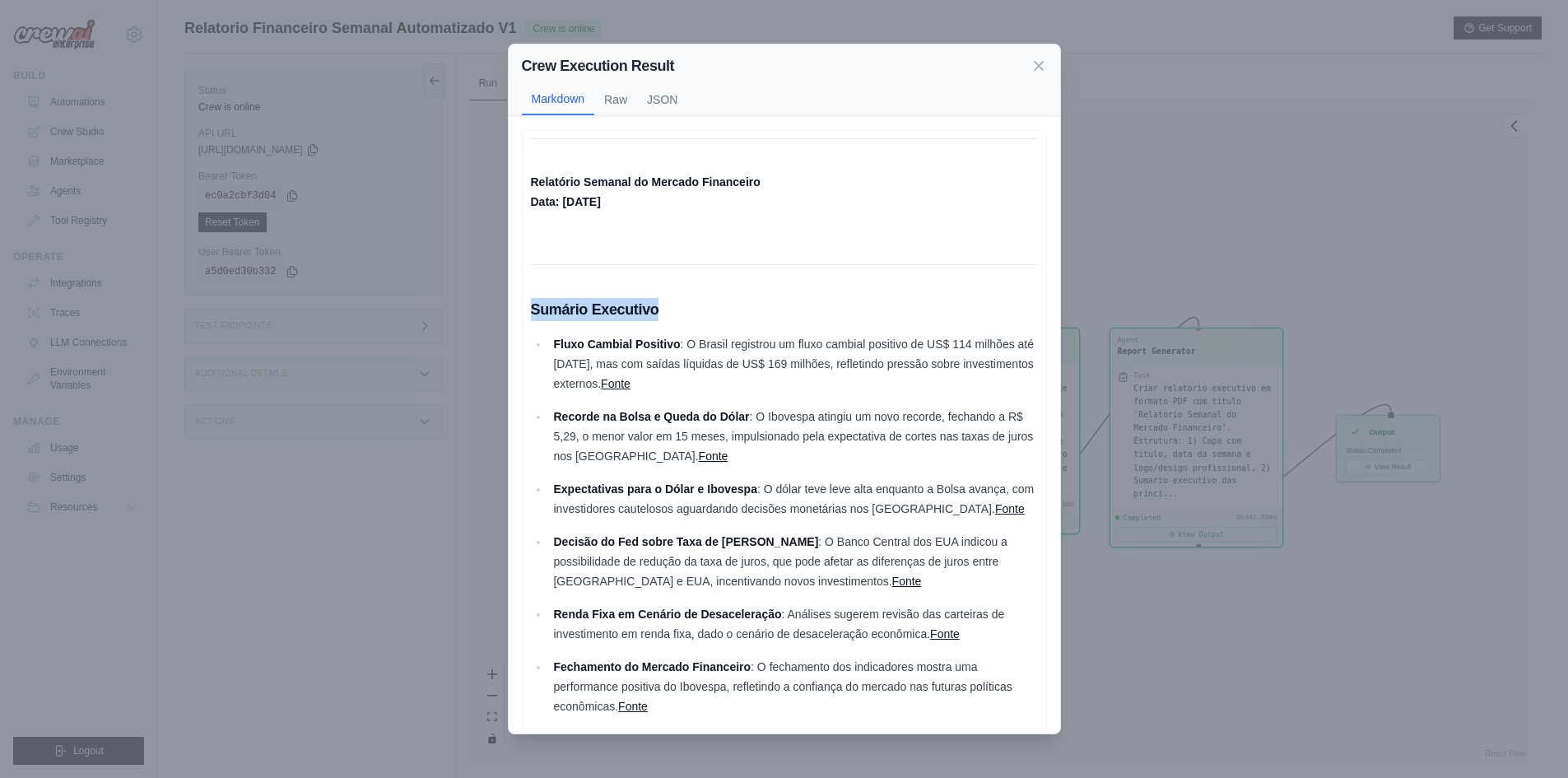
drag, startPoint x: 528, startPoint y: 328, endPoint x: 717, endPoint y: 334, distance: 189.1
click at [717, 334] on div "Relatório Semanal do Mercado Financeiro Data: 17 de Setembro de 2025 Sumário Ex…" at bounding box center [784, 685] width 526 height 1112
click at [705, 365] on p "Fluxo Cambial Positivo : O Brasil registrou um fluxo cambial positivo de US$ 11…" at bounding box center [795, 363] width 484 height 59
drag, startPoint x: 560, startPoint y: 363, endPoint x: 657, endPoint y: 362, distance: 97.0
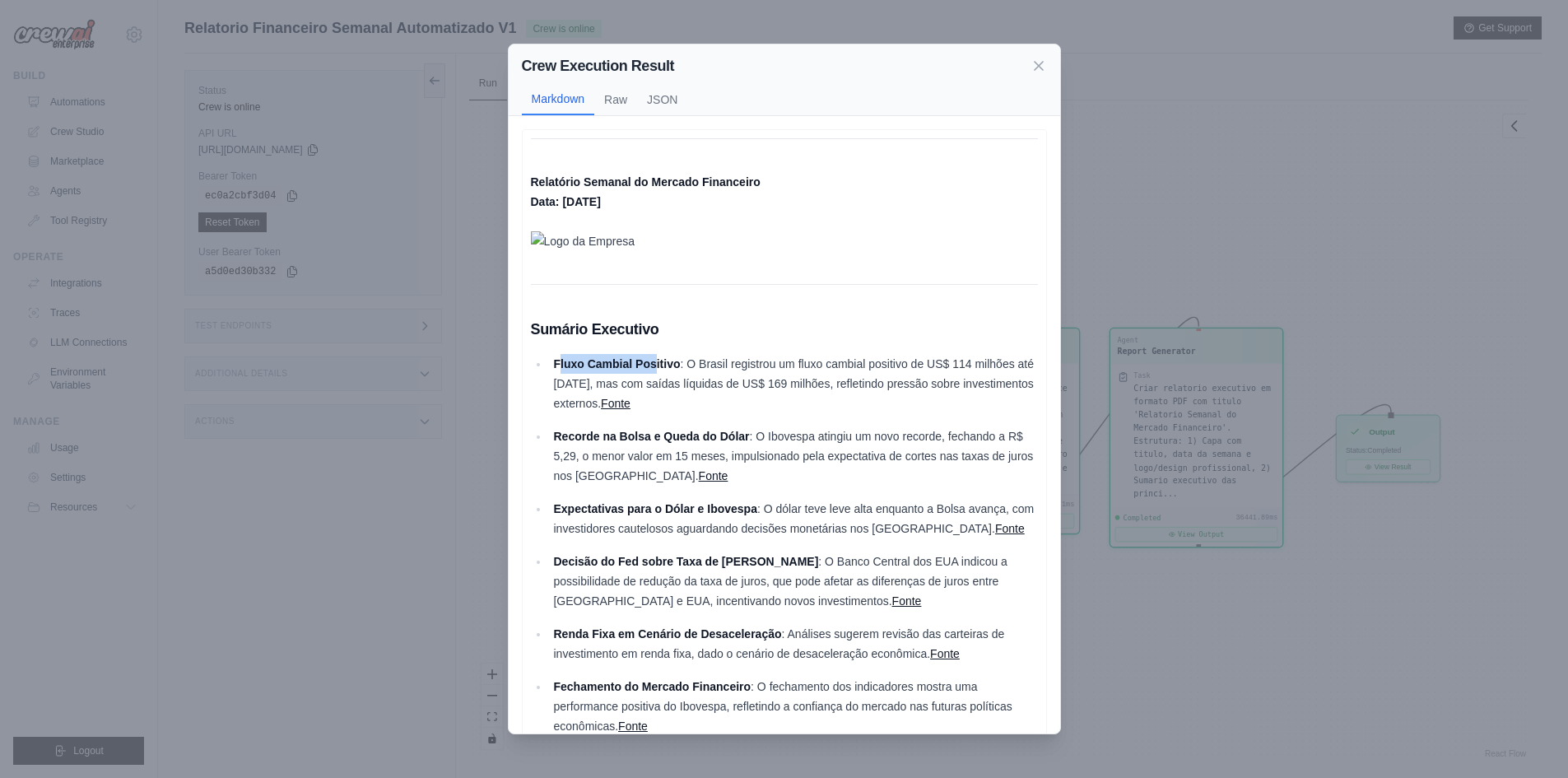
click at [657, 362] on strong "Fluxo Cambial Positivo" at bounding box center [616, 363] width 126 height 13
drag, startPoint x: 697, startPoint y: 359, endPoint x: 834, endPoint y: 362, distance: 137.0
click at [834, 362] on p "Fluxo Cambial Positivo : O Brasil registrou um fluxo cambial positivo de US$ 11…" at bounding box center [795, 383] width 484 height 59
drag, startPoint x: 994, startPoint y: 364, endPoint x: 1018, endPoint y: 367, distance: 24.2
click at [1017, 367] on p "Fluxo Cambial Positivo : O Brasil registrou um fluxo cambial positivo de US$ 11…" at bounding box center [795, 383] width 484 height 59
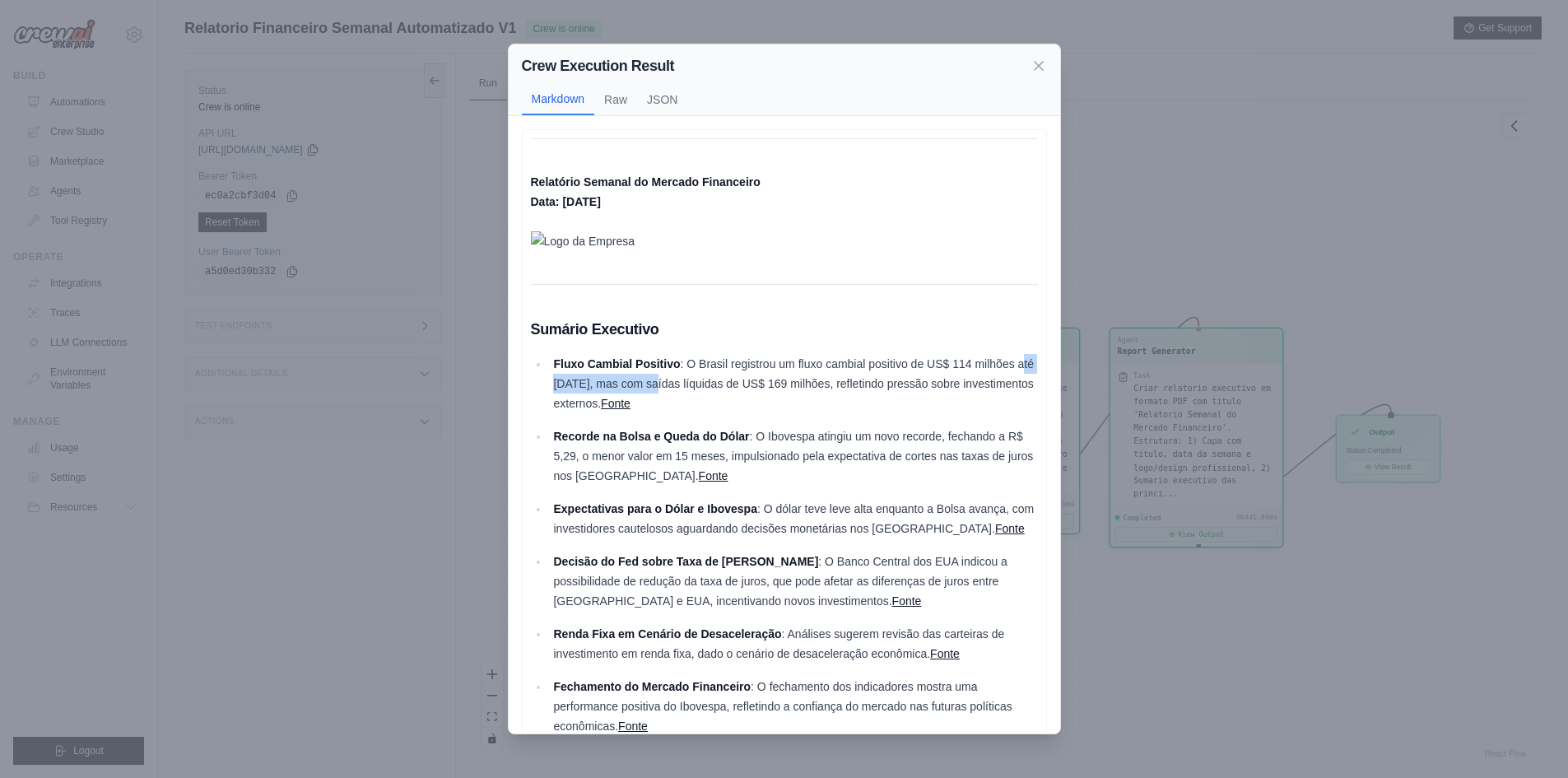
drag, startPoint x: 661, startPoint y: 386, endPoint x: 682, endPoint y: 386, distance: 21.0
click at [677, 386] on p "Fluxo Cambial Positivo : O Brasil registrou um fluxo cambial positivo de US$ 11…" at bounding box center [795, 383] width 484 height 59
click at [751, 394] on p "Fluxo Cambial Positivo : O Brasil registrou um fluxo cambial positivo de US$ 11…" at bounding box center [795, 383] width 484 height 59
drag, startPoint x: 843, startPoint y: 383, endPoint x: 942, endPoint y: 398, distance: 100.1
click at [877, 380] on p "Fluxo Cambial Positivo : O Brasil registrou um fluxo cambial positivo de US$ 11…" at bounding box center [795, 383] width 484 height 59
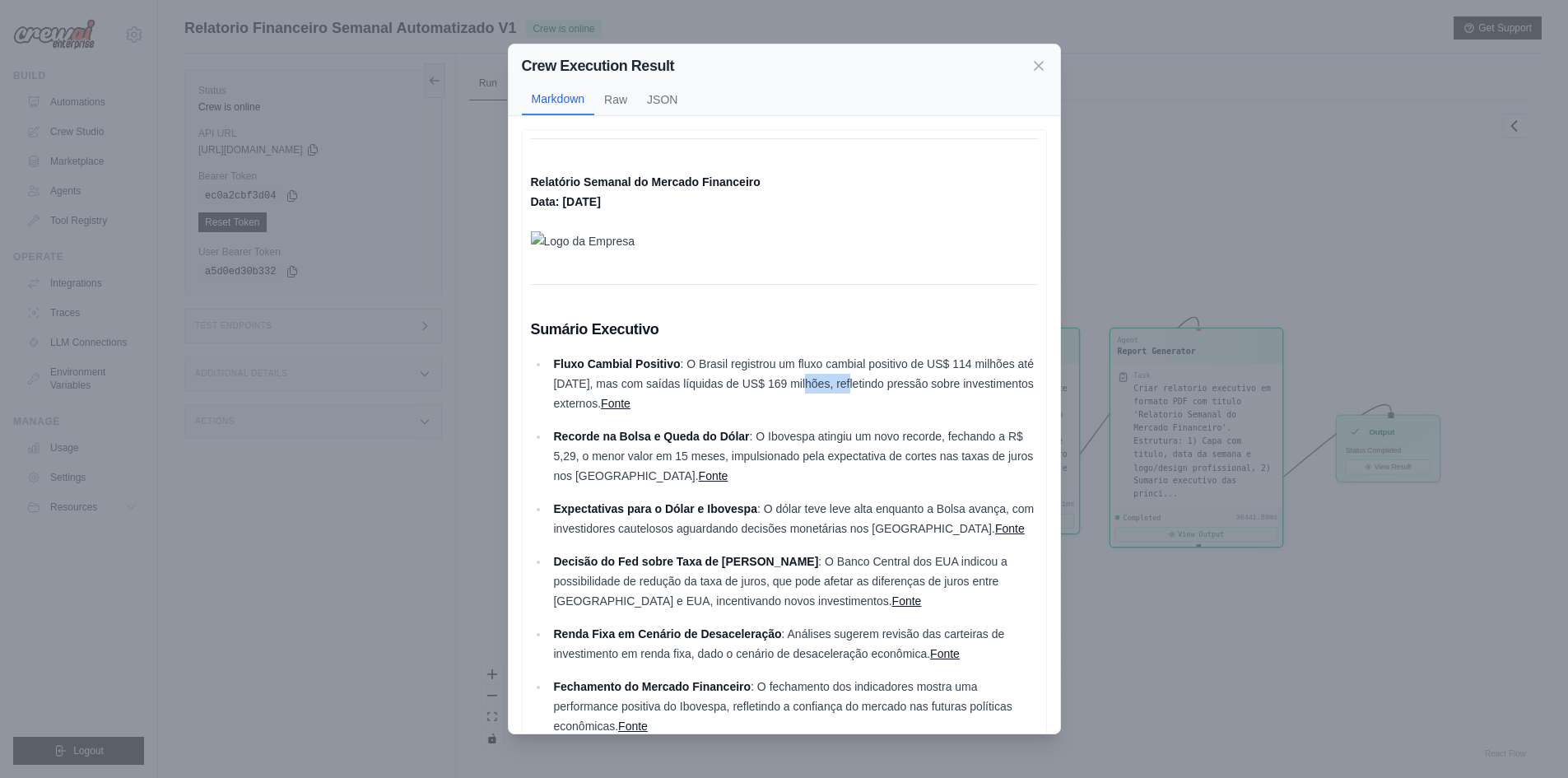
click at [631, 407] on link "Fonte" at bounding box center [616, 403] width 30 height 13
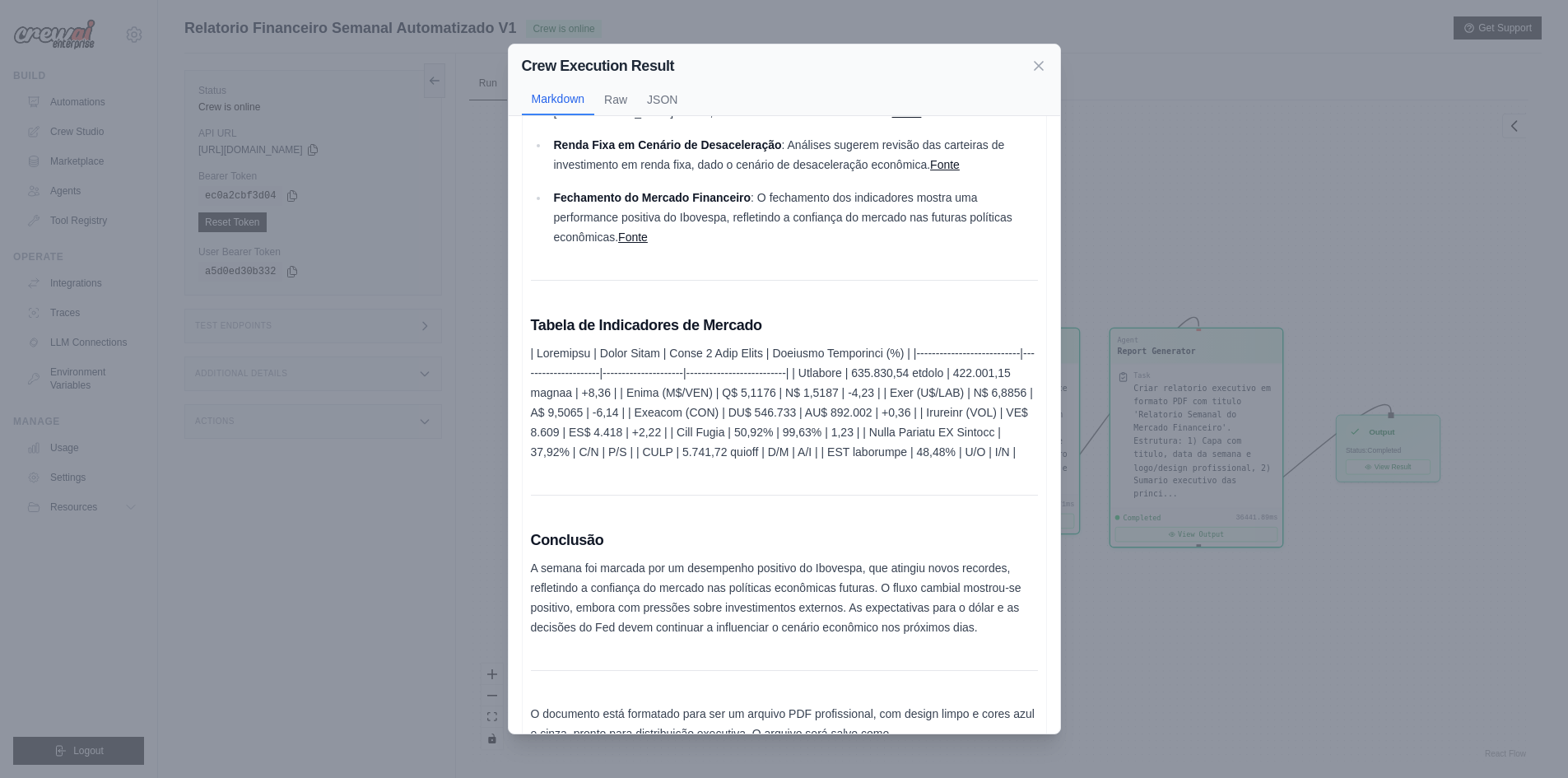
scroll to position [559, 0]
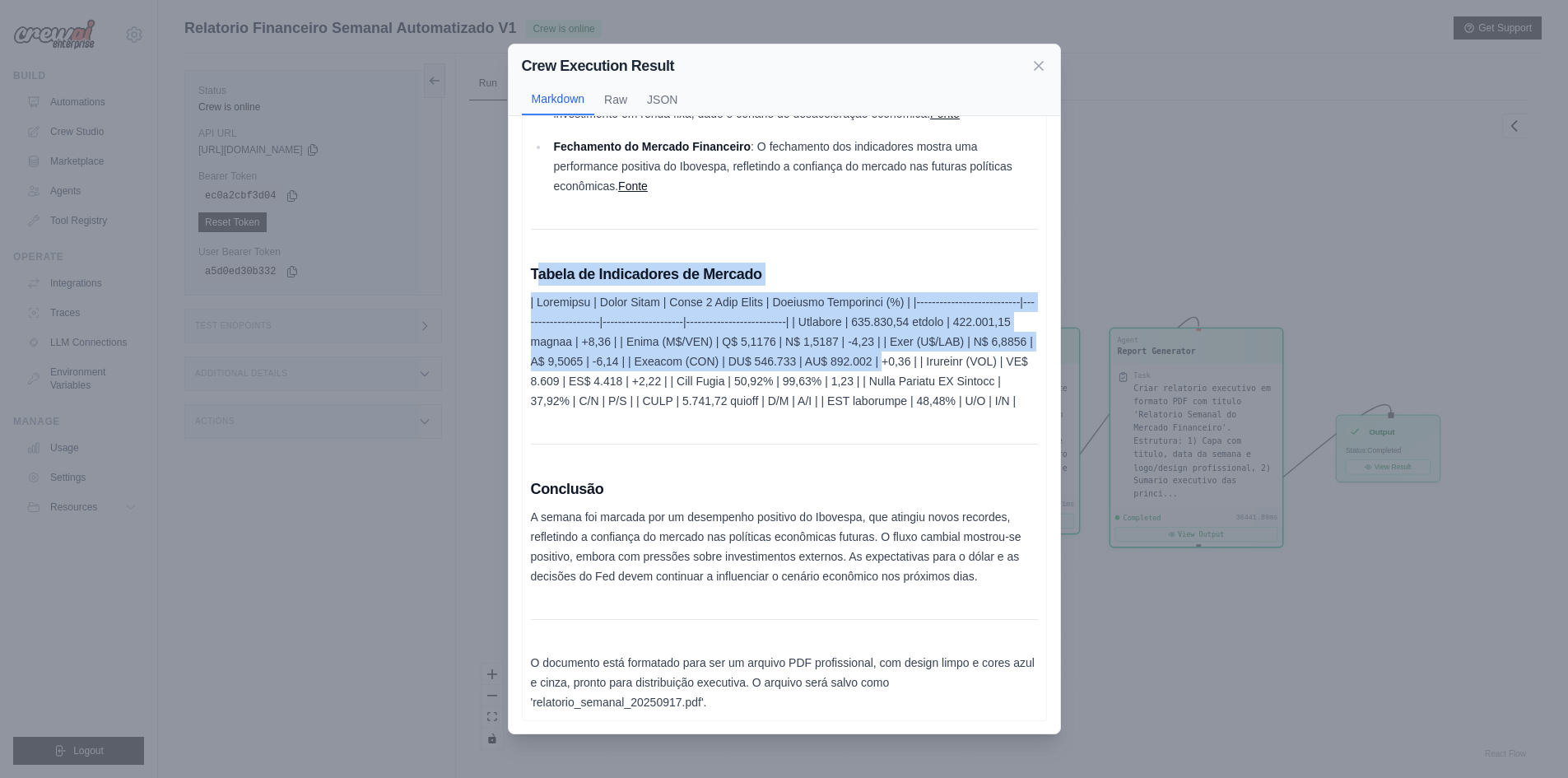
drag, startPoint x: 540, startPoint y: 253, endPoint x: 866, endPoint y: 350, distance: 340.1
click at [866, 350] on div "Relatório Semanal do Mercado Financeiro Data: 17 de Setembro de 2025 Sumário Ex…" at bounding box center [784, 155] width 507 height 1113
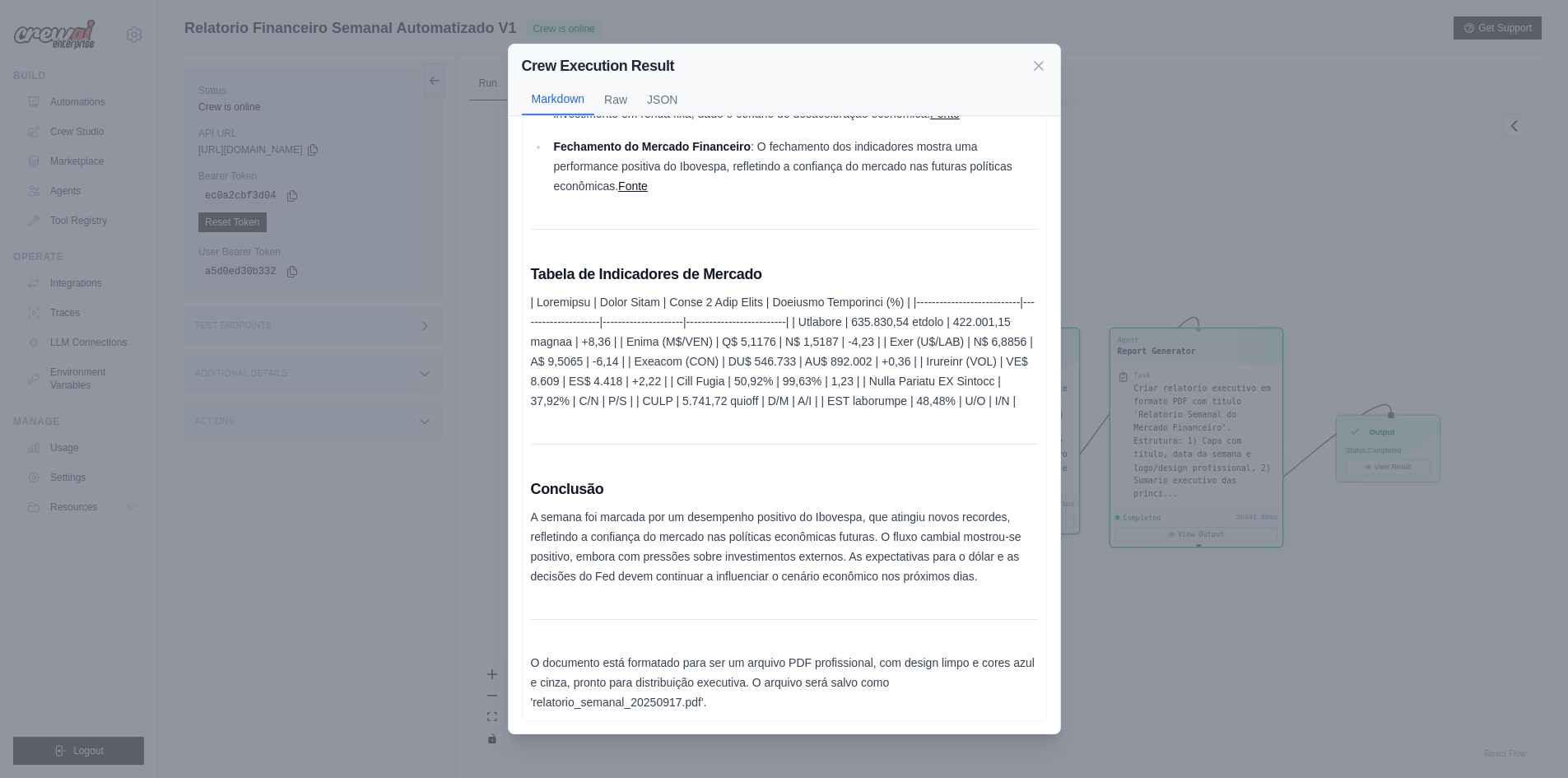
click at [884, 376] on p at bounding box center [784, 351] width 507 height 118
drag, startPoint x: 825, startPoint y: 302, endPoint x: 890, endPoint y: 302, distance: 65.0
click at [890, 302] on p at bounding box center [784, 351] width 507 height 118
drag, startPoint x: 603, startPoint y: 327, endPoint x: 750, endPoint y: 328, distance: 147.0
click at [697, 322] on p at bounding box center [784, 351] width 507 height 118
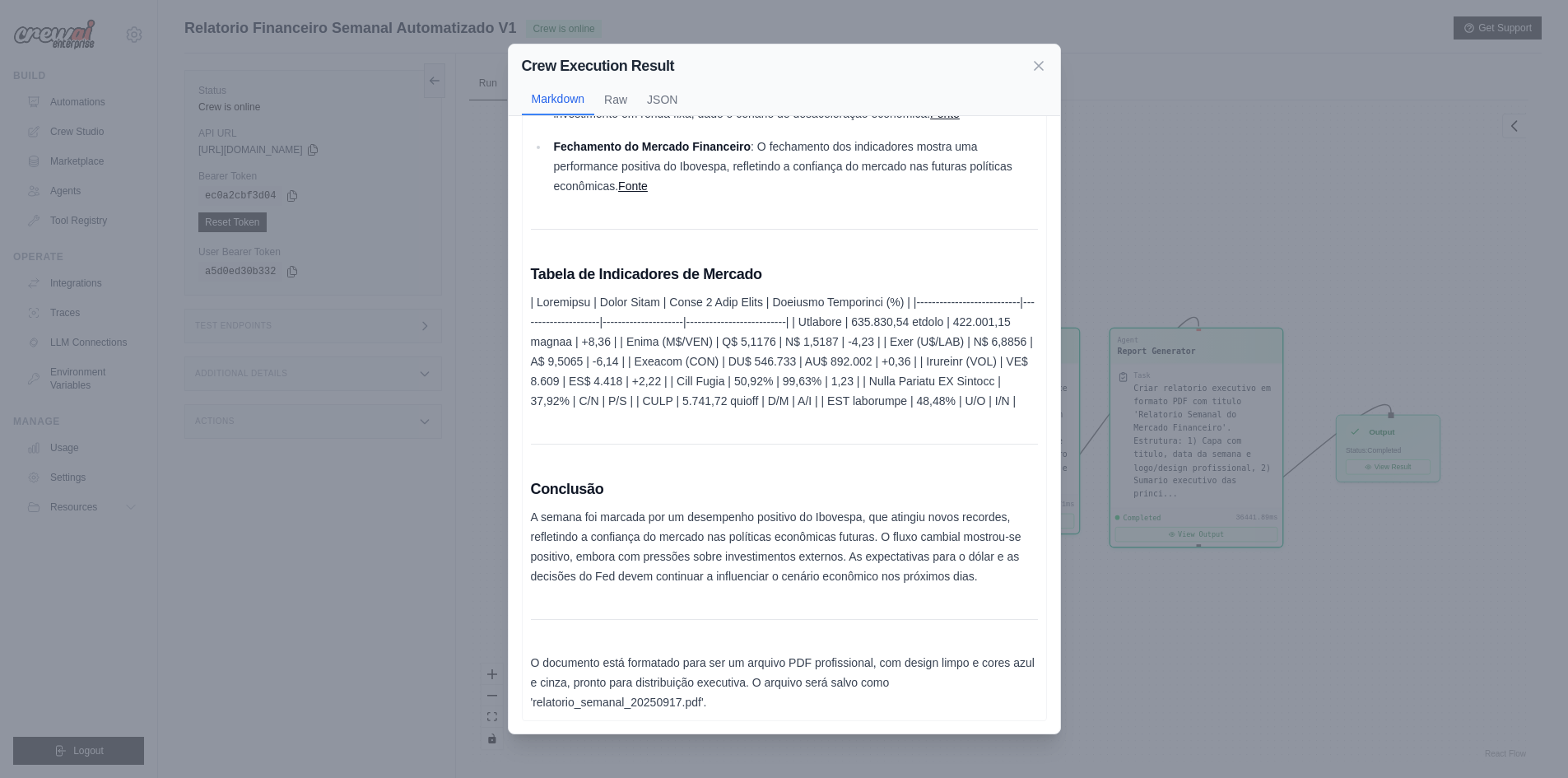
click at [763, 342] on p at bounding box center [784, 351] width 507 height 118
click at [756, 390] on p at bounding box center [784, 351] width 507 height 118
drag, startPoint x: 576, startPoint y: 660, endPoint x: 817, endPoint y: 660, distance: 241.0
click at [817, 660] on p "O documento está formatado para ser um arquivo PDF profissional, com design lim…" at bounding box center [784, 682] width 507 height 59
click at [883, 661] on p "O documento está formatado para ser um arquivo PDF profissional, com design lim…" at bounding box center [784, 682] width 507 height 59
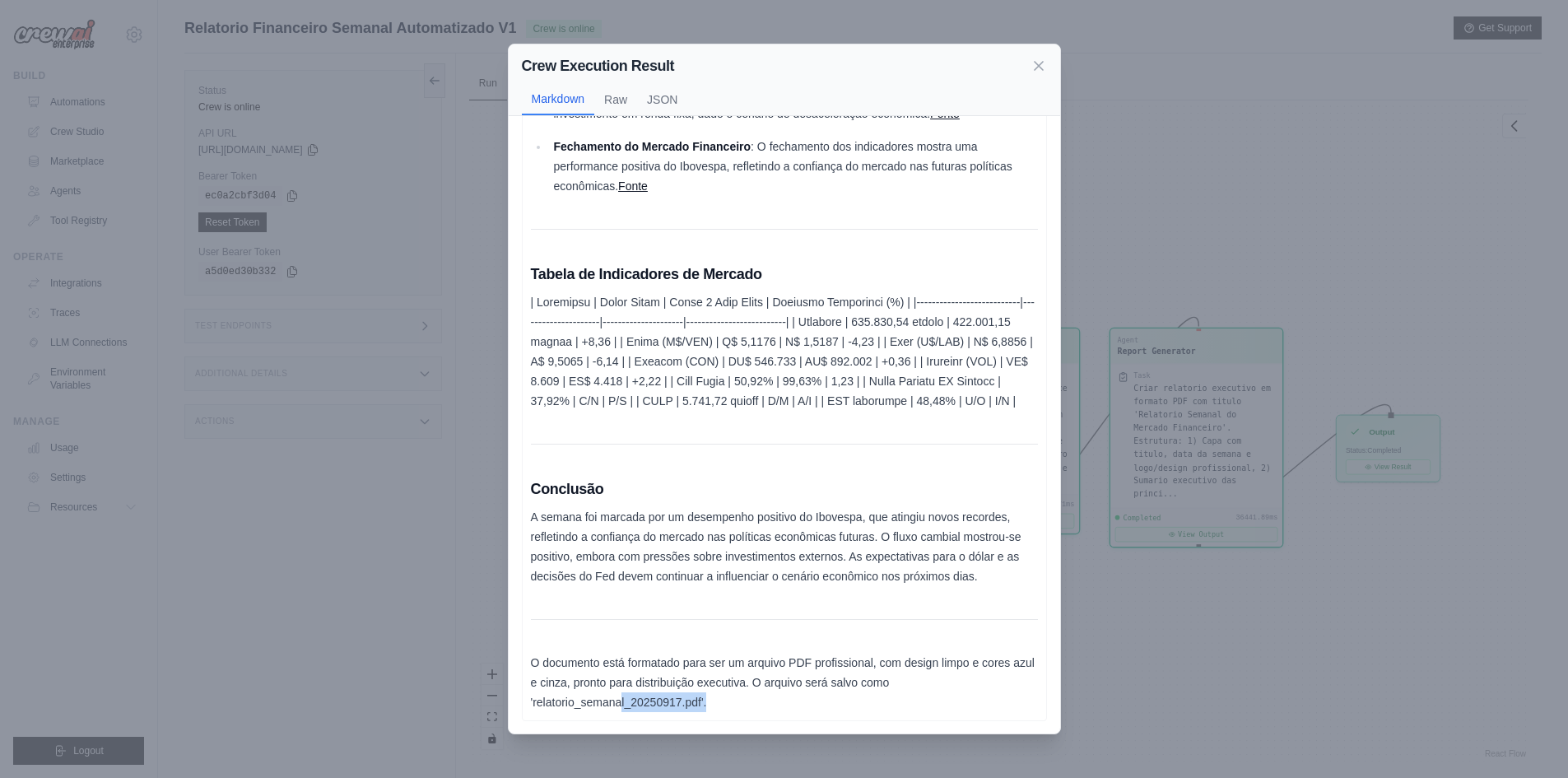
drag, startPoint x: 622, startPoint y: 700, endPoint x: 745, endPoint y: 697, distance: 123.0
click at [745, 697] on p "O documento está formatado para ser um arquivo PDF profissional, com design lim…" at bounding box center [784, 682] width 507 height 59
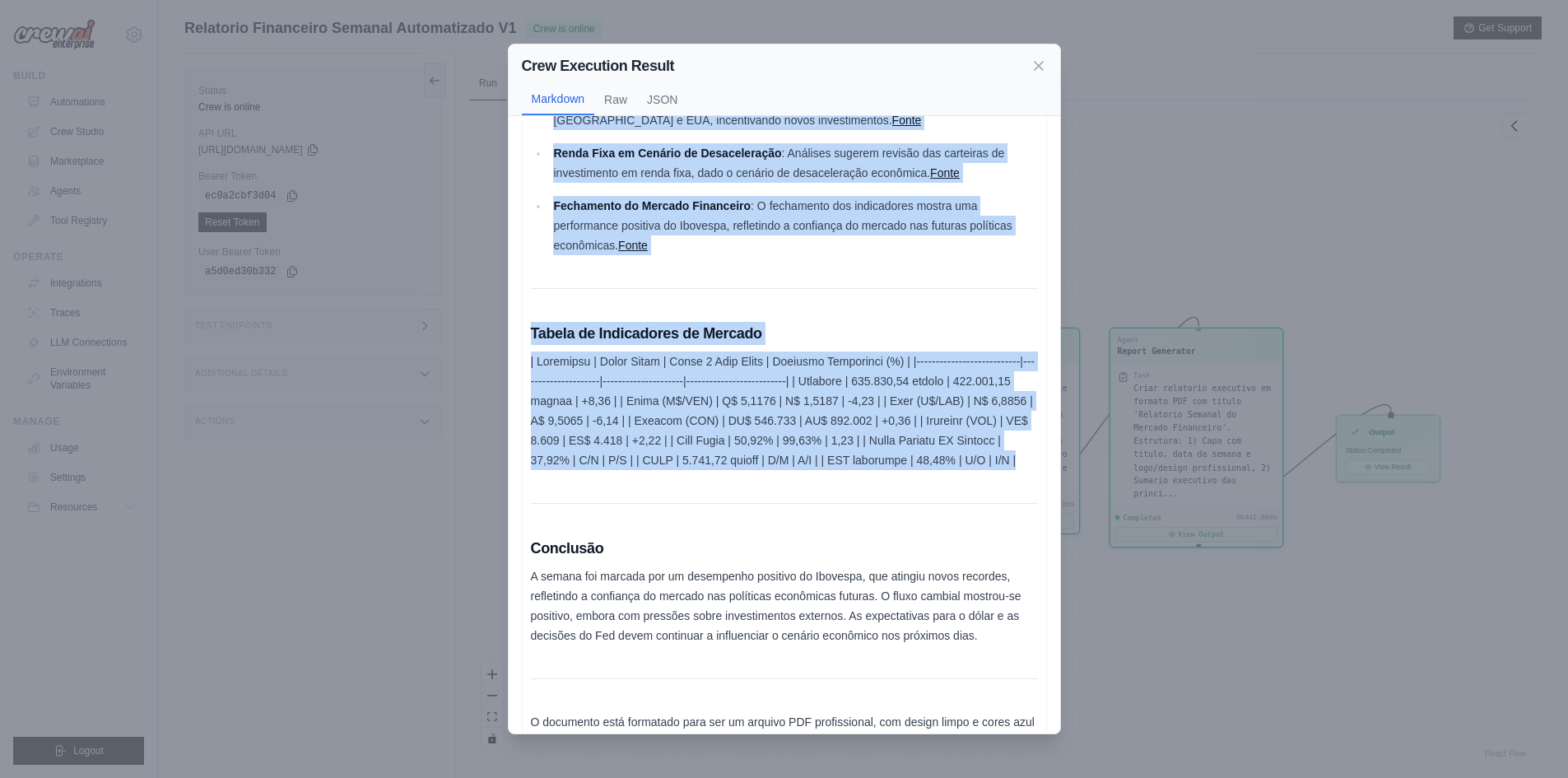
scroll to position [494, 0]
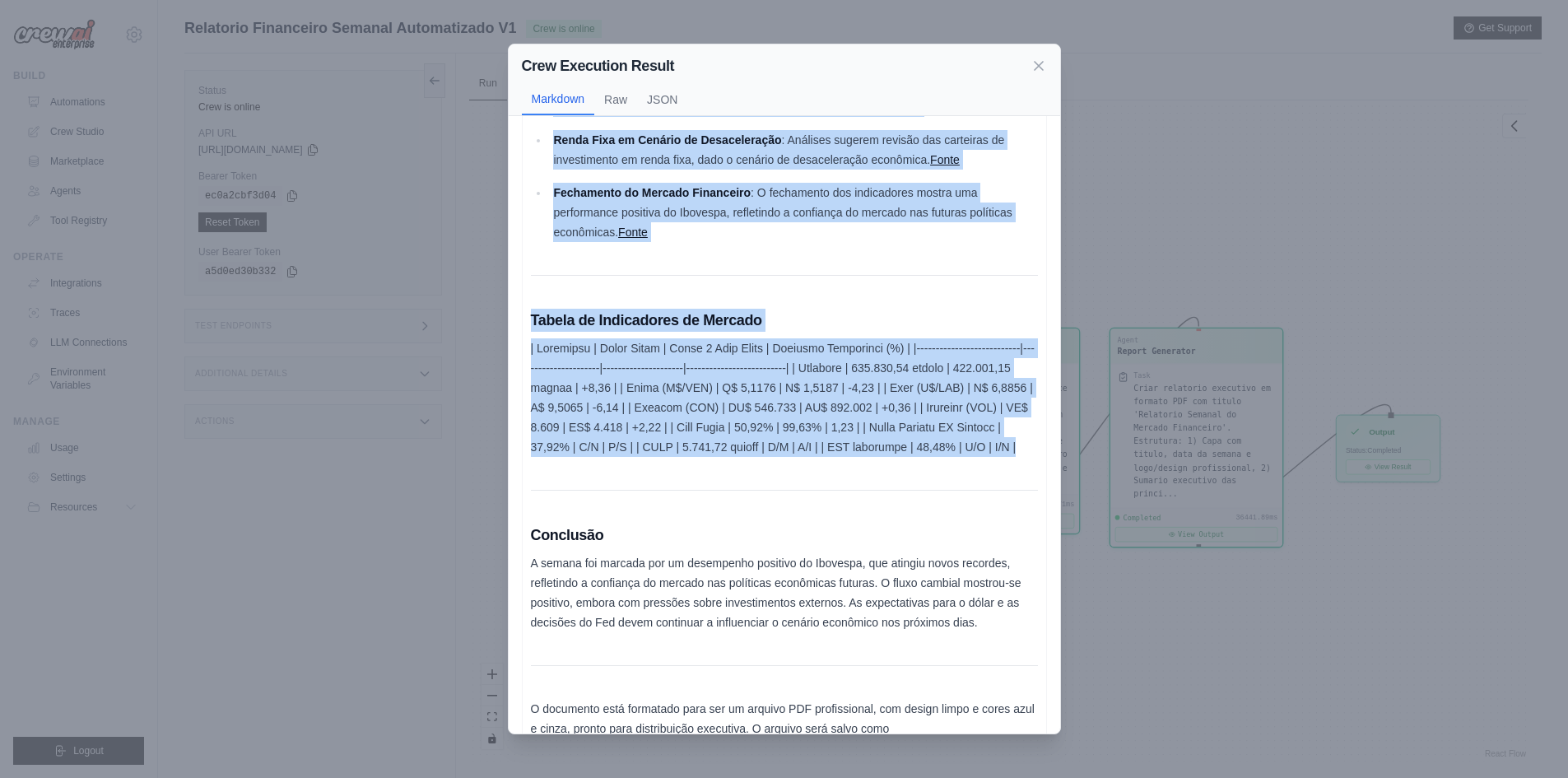
drag, startPoint x: 533, startPoint y: 315, endPoint x: 728, endPoint y: 491, distance: 262.7
click at [728, 491] on div "Relatório Semanal do Mercado Financeiro Data: 17 de Setembro de 2025 Sumário Ex…" at bounding box center [784, 201] width 507 height 1113
click at [1038, 65] on icon at bounding box center [1038, 64] width 8 height 8
